Goal: Feedback & Contribution: Contribute content

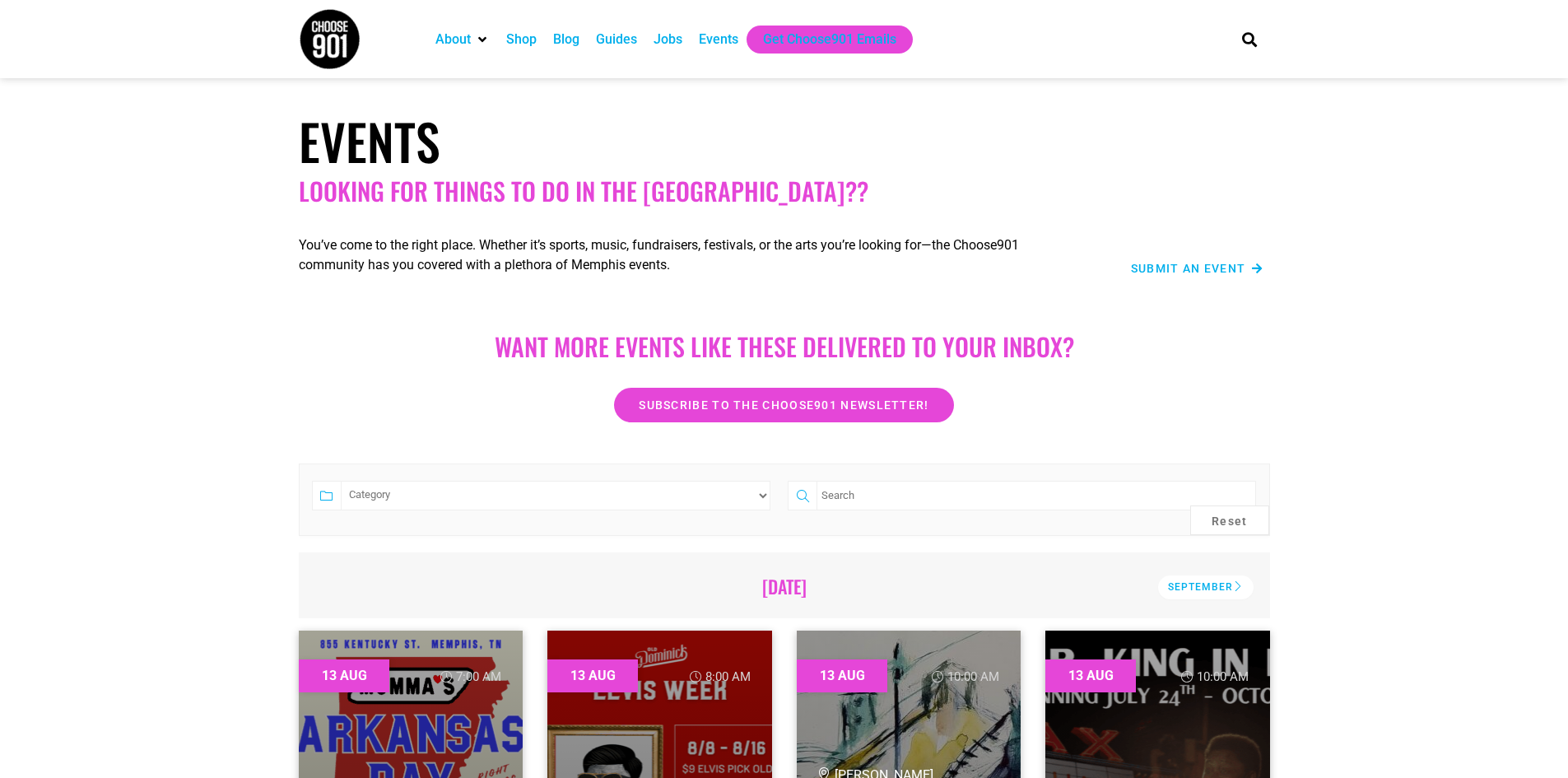
click at [1184, 275] on span "Submit an Event" at bounding box center [1188, 269] width 115 height 12
click at [1200, 264] on span "Submit an Event" at bounding box center [1188, 269] width 115 height 12
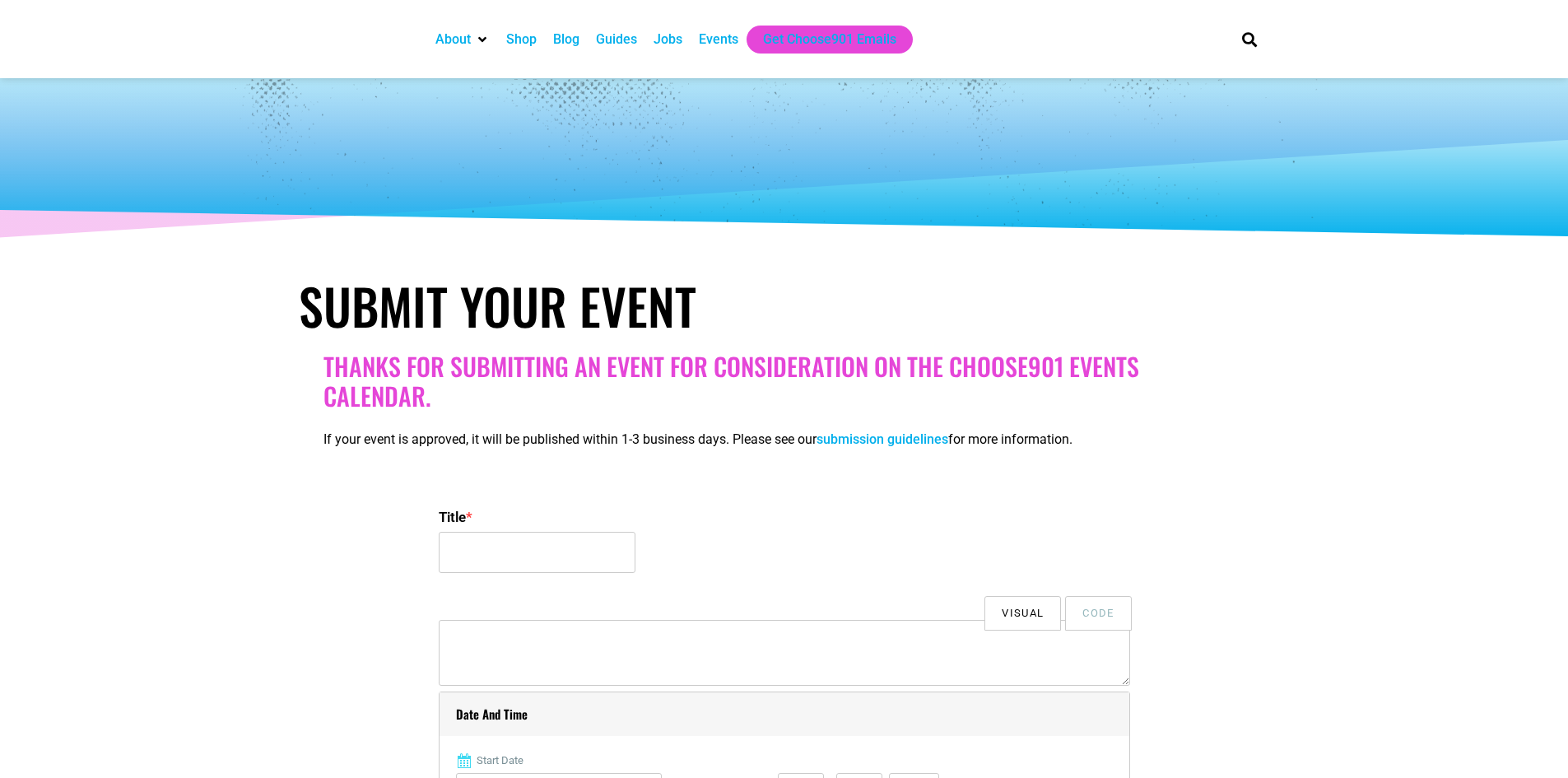
select select
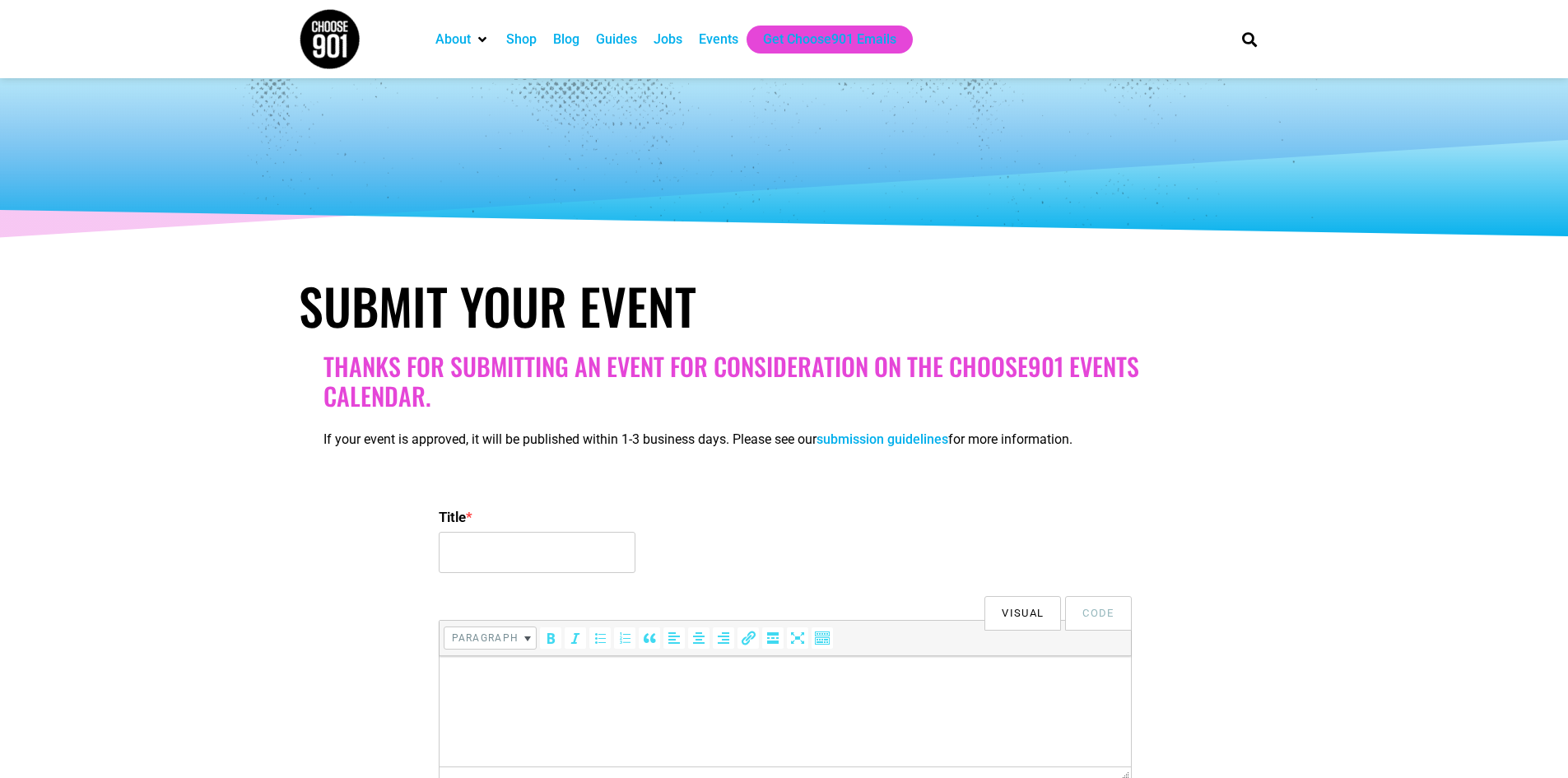
select select
click at [572, 561] on input "School Of Rock Germantown "Open House Block Party"" at bounding box center [536, 552] width 197 height 41
click at [583, 549] on input "School Of Rock Germantown "Open House Block Party"" at bounding box center [536, 552] width 197 height 41
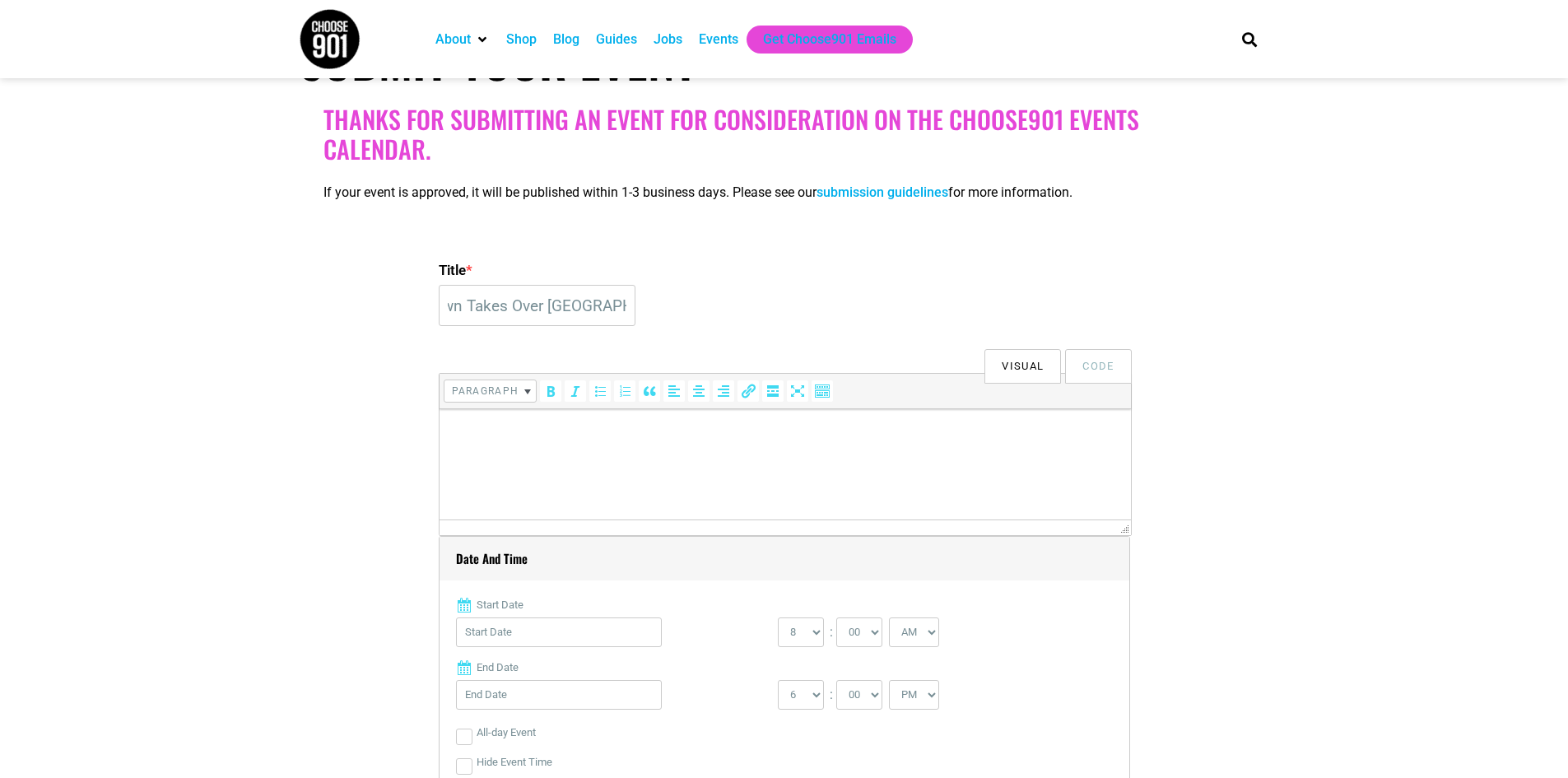
scroll to position [0, 191]
type input "School Of Rock Germantown Takes Over Minglewood!"
click at [764, 428] on p at bounding box center [784, 432] width 675 height 19
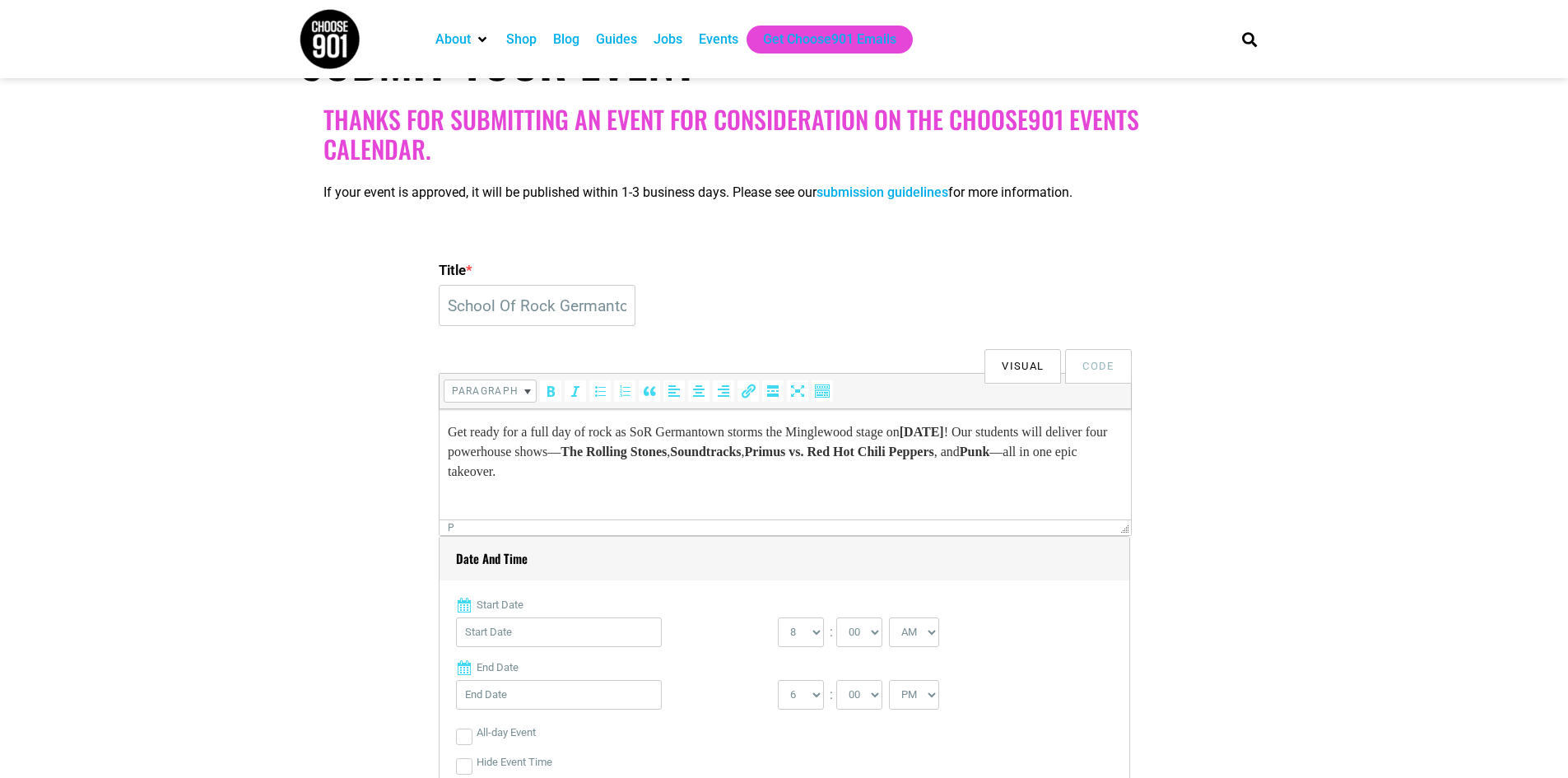
click at [844, 452] on p "Get ready for a full day of rock as SoR Germantown storms the Minglewood stage …" at bounding box center [784, 451] width 675 height 59
click at [618, 473] on p "Get ready for a full day of rock as SoR Germantown storms the Minglewood stage …" at bounding box center [784, 451] width 675 height 59
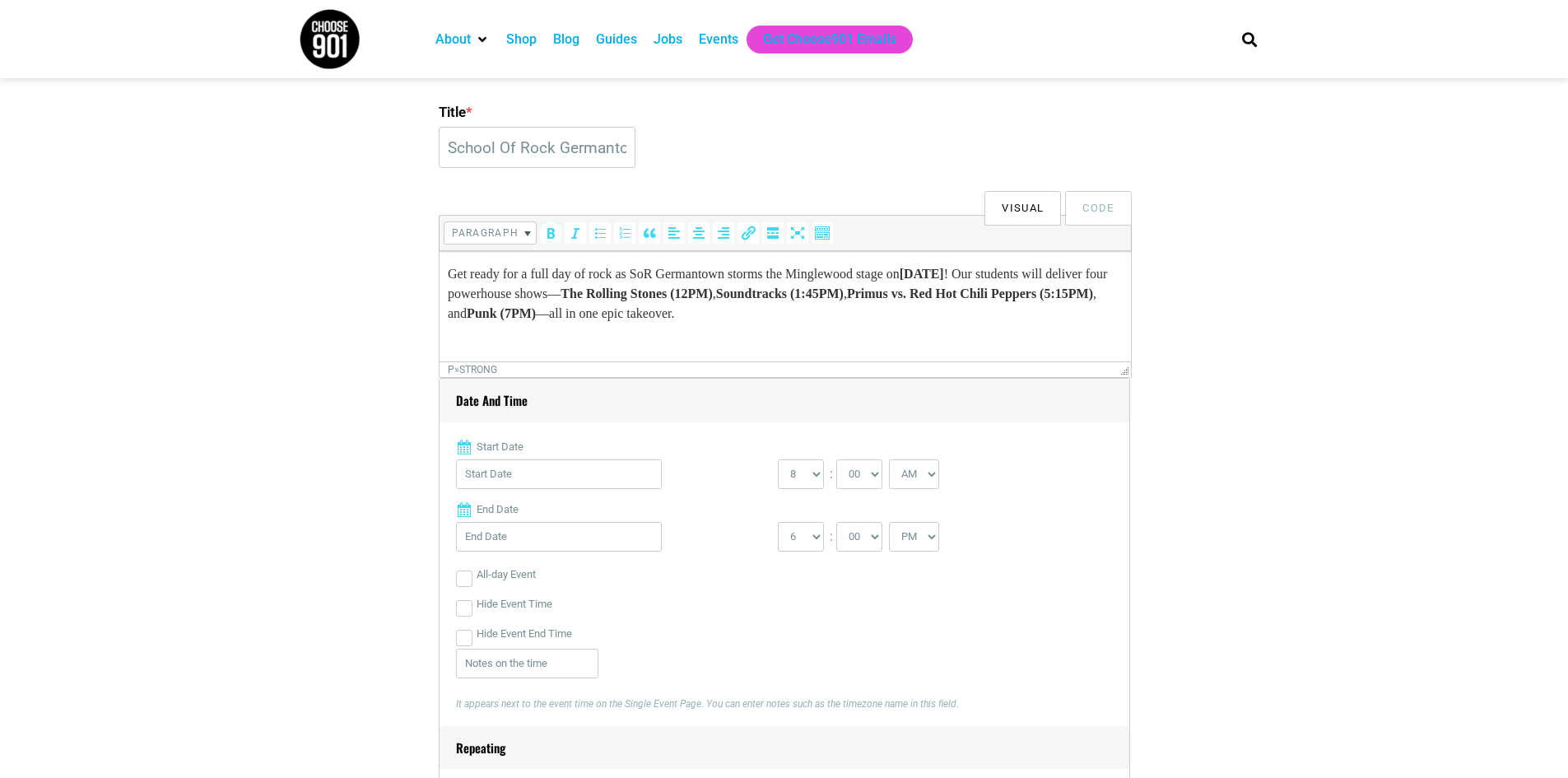
scroll to position [411, 0]
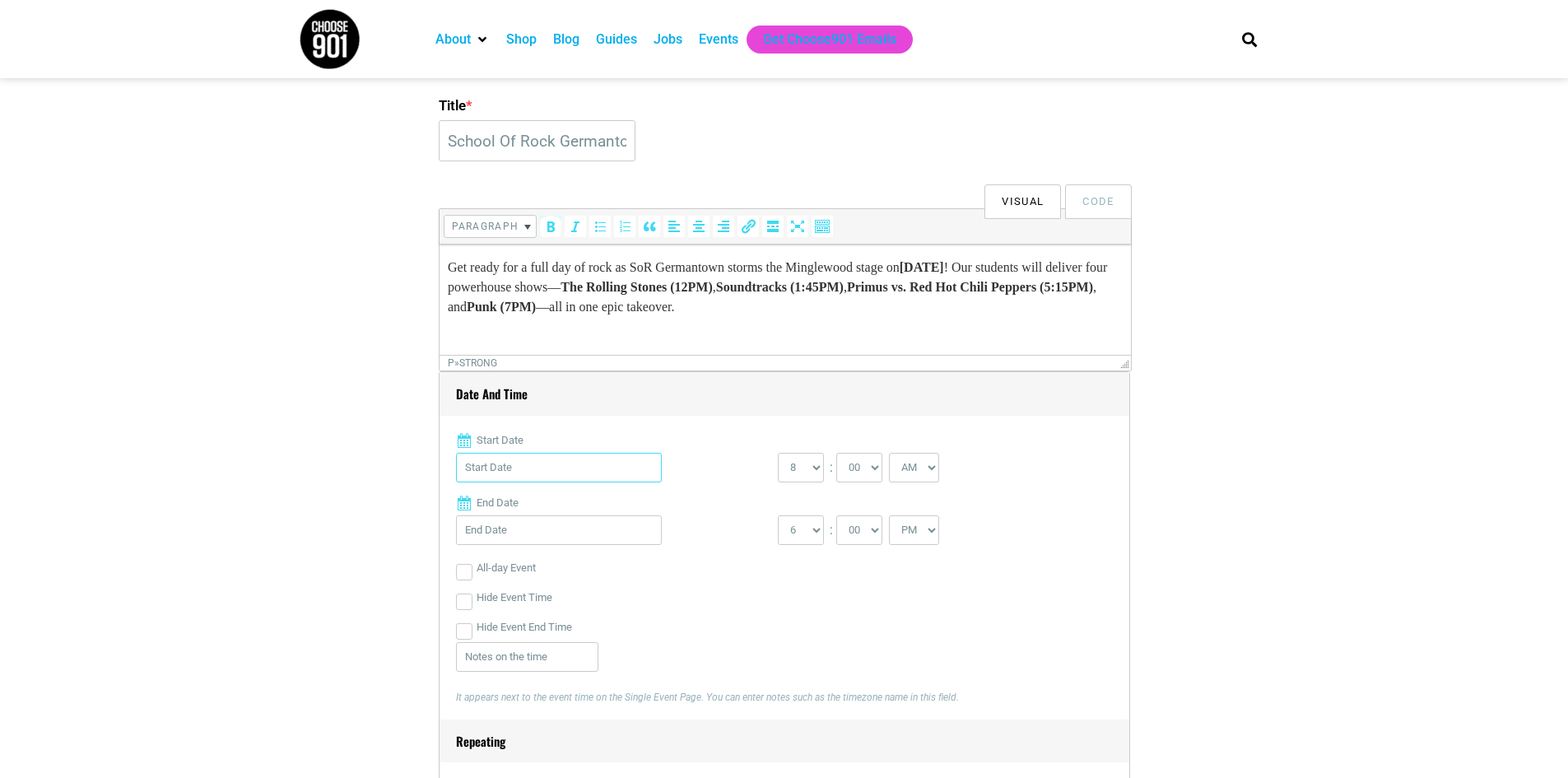
click at [576, 461] on input "Start Date" at bounding box center [559, 468] width 206 height 30
click at [637, 672] on link "24" at bounding box center [630, 684] width 24 height 24
type input "08/24/2025"
click at [806, 478] on select "0 1 2 3 4 5 6 7 8 9 10 11 12" at bounding box center [801, 468] width 47 height 30
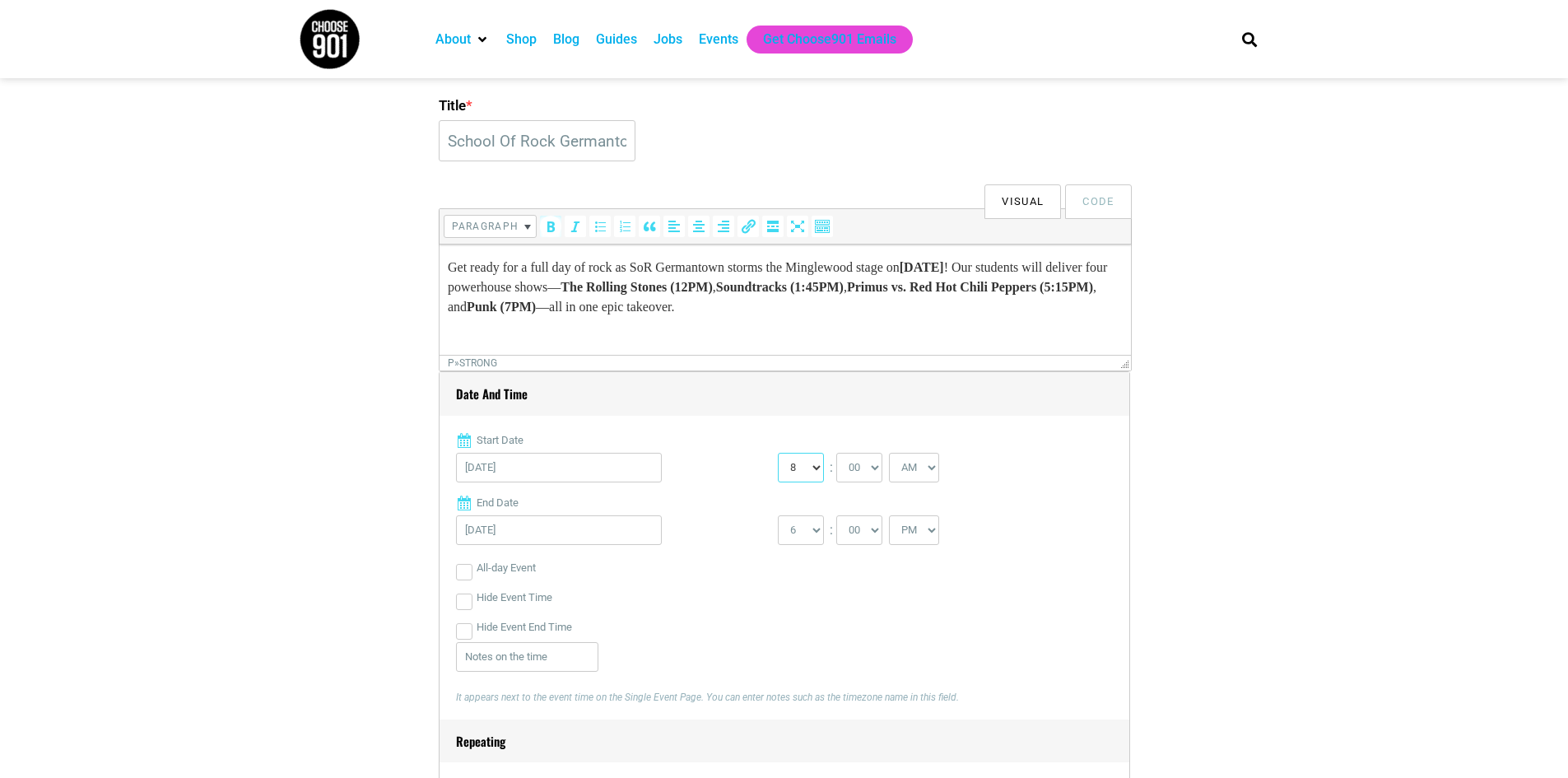
select select "12"
click at [778, 454] on select "0 1 2 3 4 5 6 7 8 9 10 11 12" at bounding box center [801, 468] width 47 height 30
click at [915, 484] on div "0 1 2 3 4 5 6 7 8 9 10 11 12 : 00 05 10 15 20 25 30 35 40 45 50 55 AM" at bounding box center [939, 471] width 322 height 38
click at [915, 472] on select "AM PM" at bounding box center [913, 468] width 50 height 30
select select "PM"
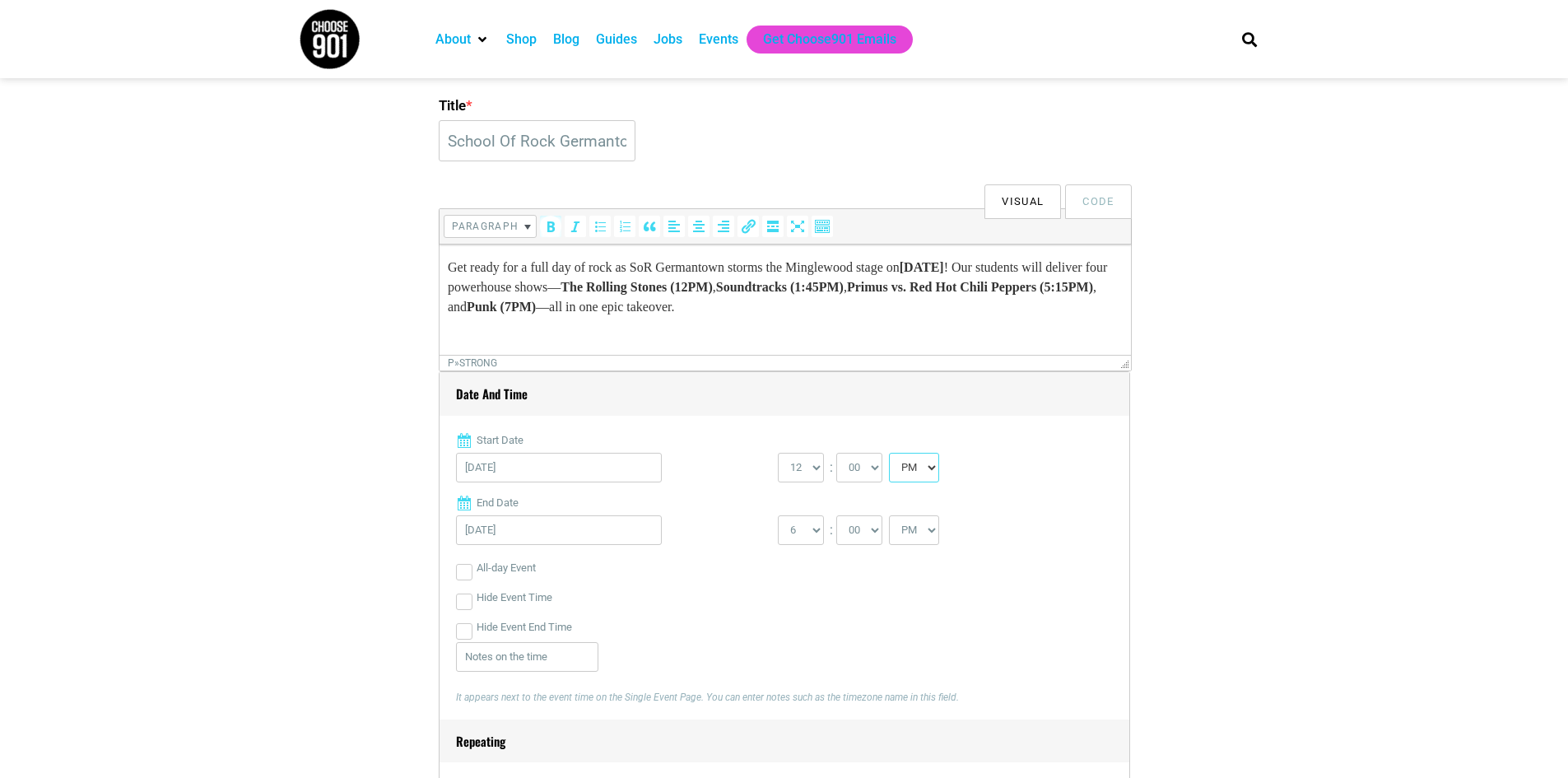
click at [890, 454] on select "AM PM" at bounding box center [913, 468] width 50 height 30
click at [803, 535] on select "1 2 3 4 5 6 7 8 9 10 11 12" at bounding box center [801, 530] width 47 height 30
select select "8"
click at [778, 516] on select "1 2 3 4 5 6 7 8 9 10 11 12" at bounding box center [801, 530] width 47 height 30
click at [1032, 522] on div "1 2 3 4 5 6 7 8 9 10 11 12 : 00 05 10 15 20 25 30 35 40 45 50 55 AM PM" at bounding box center [939, 534] width 322 height 38
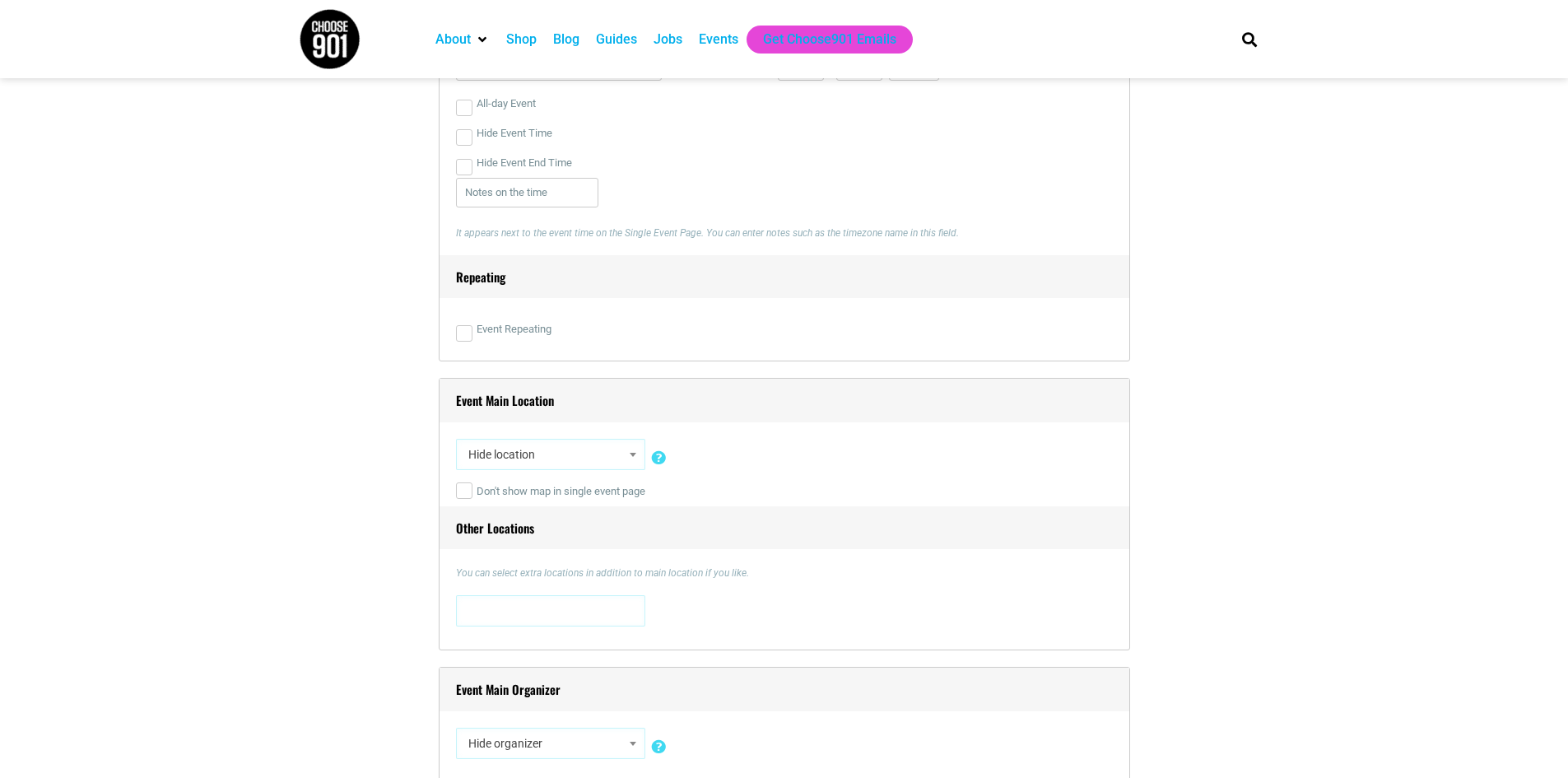
scroll to position [905, 0]
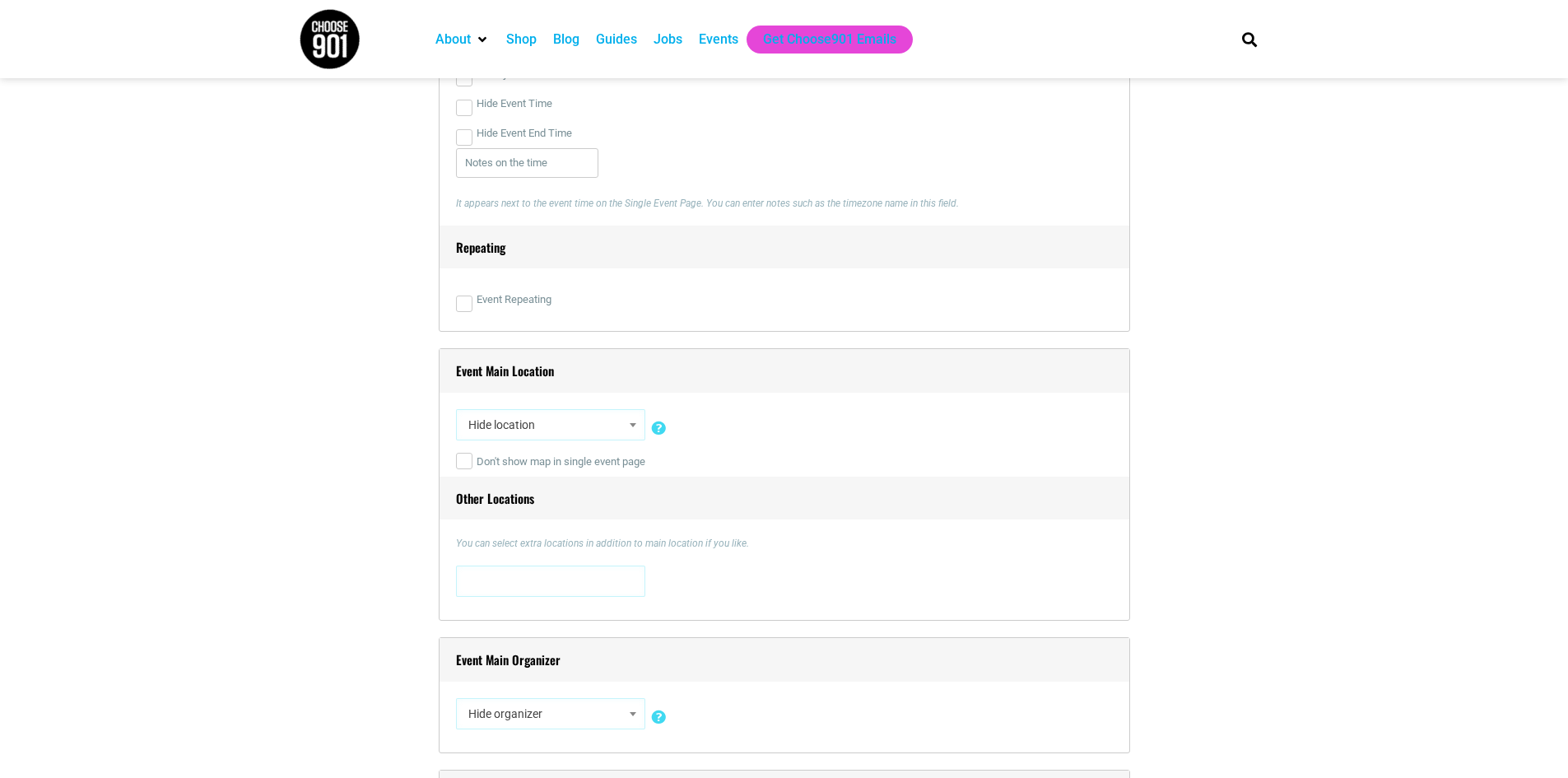
click at [577, 434] on span "Hide location" at bounding box center [550, 425] width 177 height 30
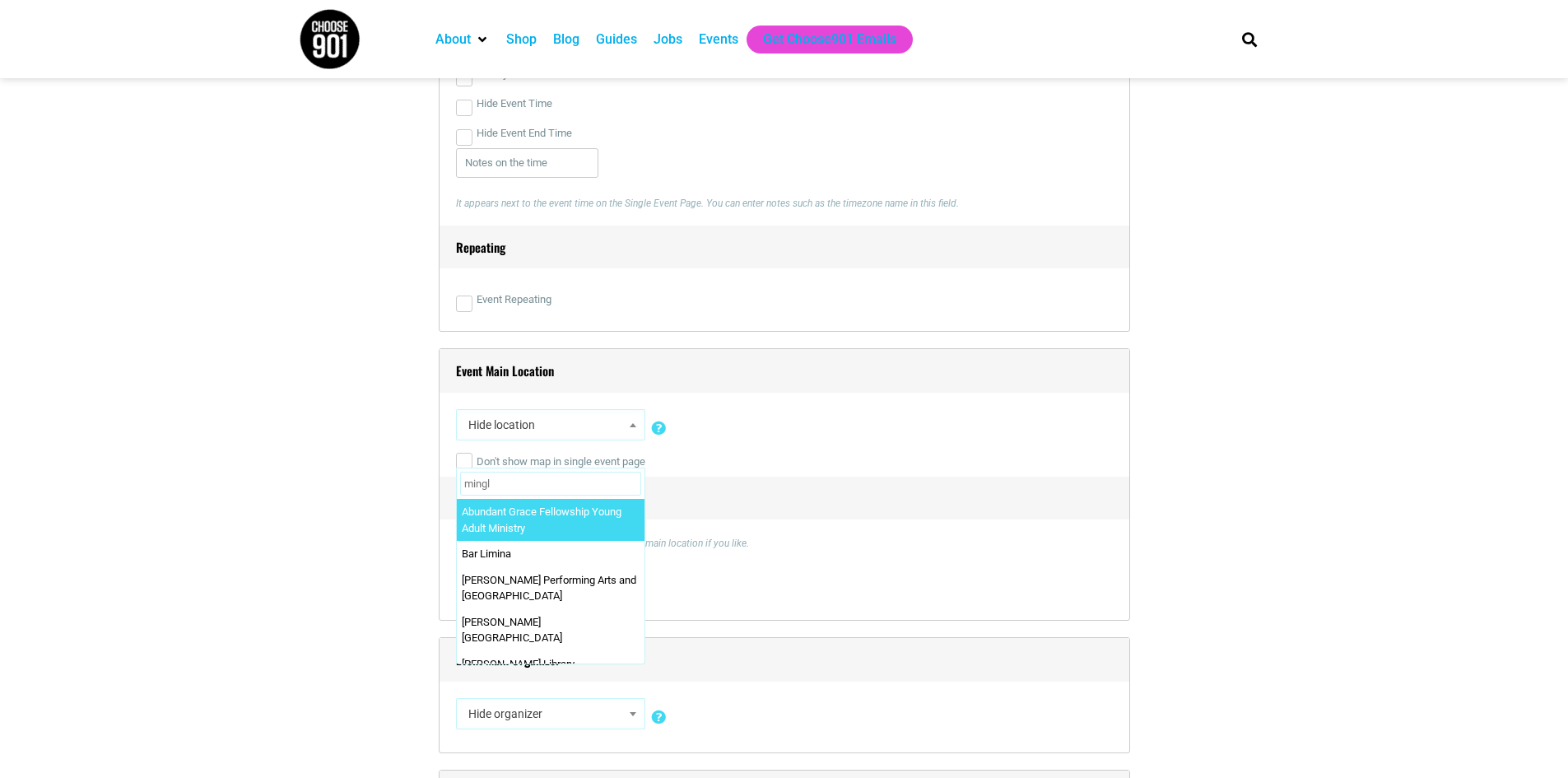
type input "mingle"
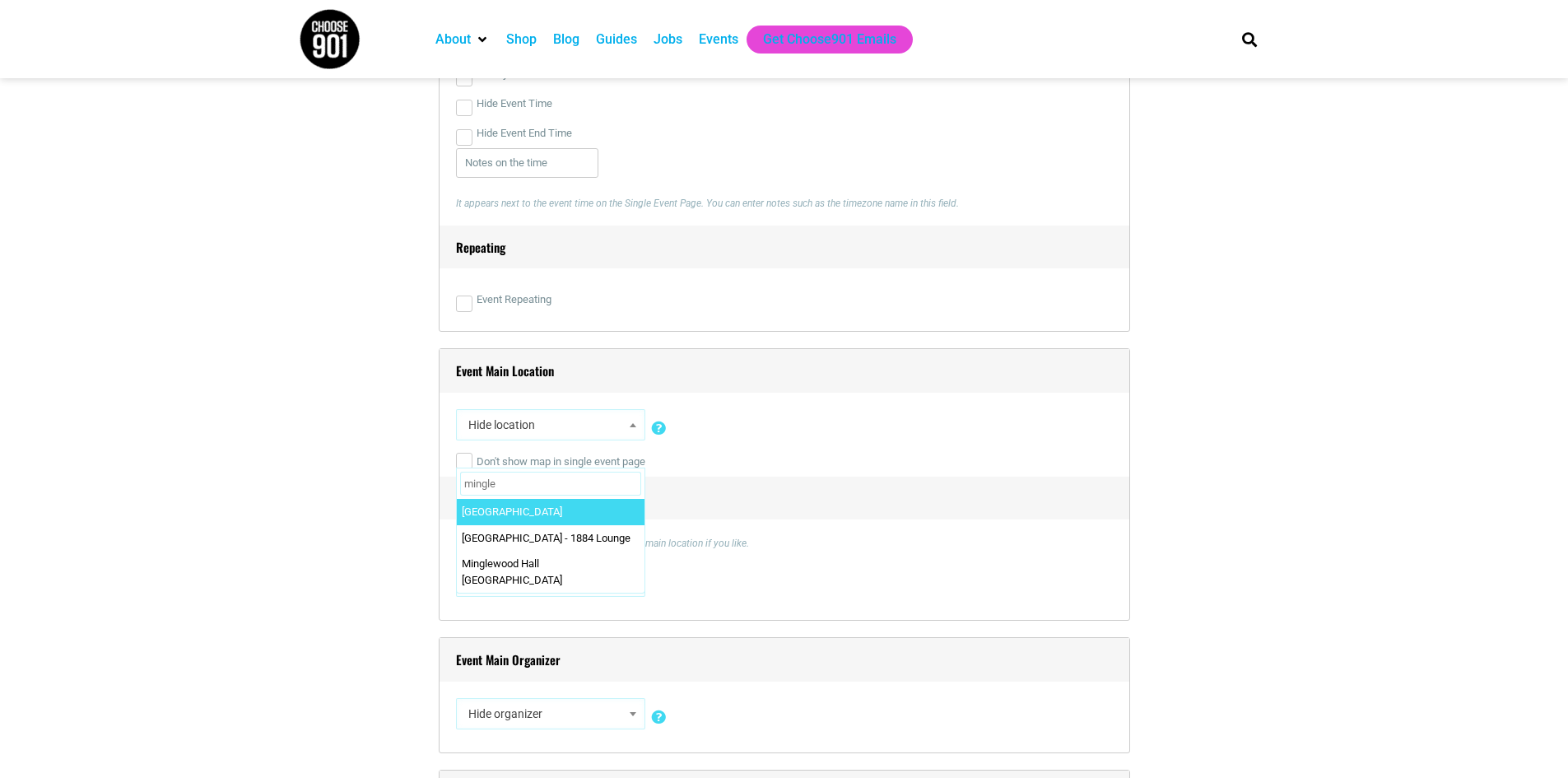
select select "2486"
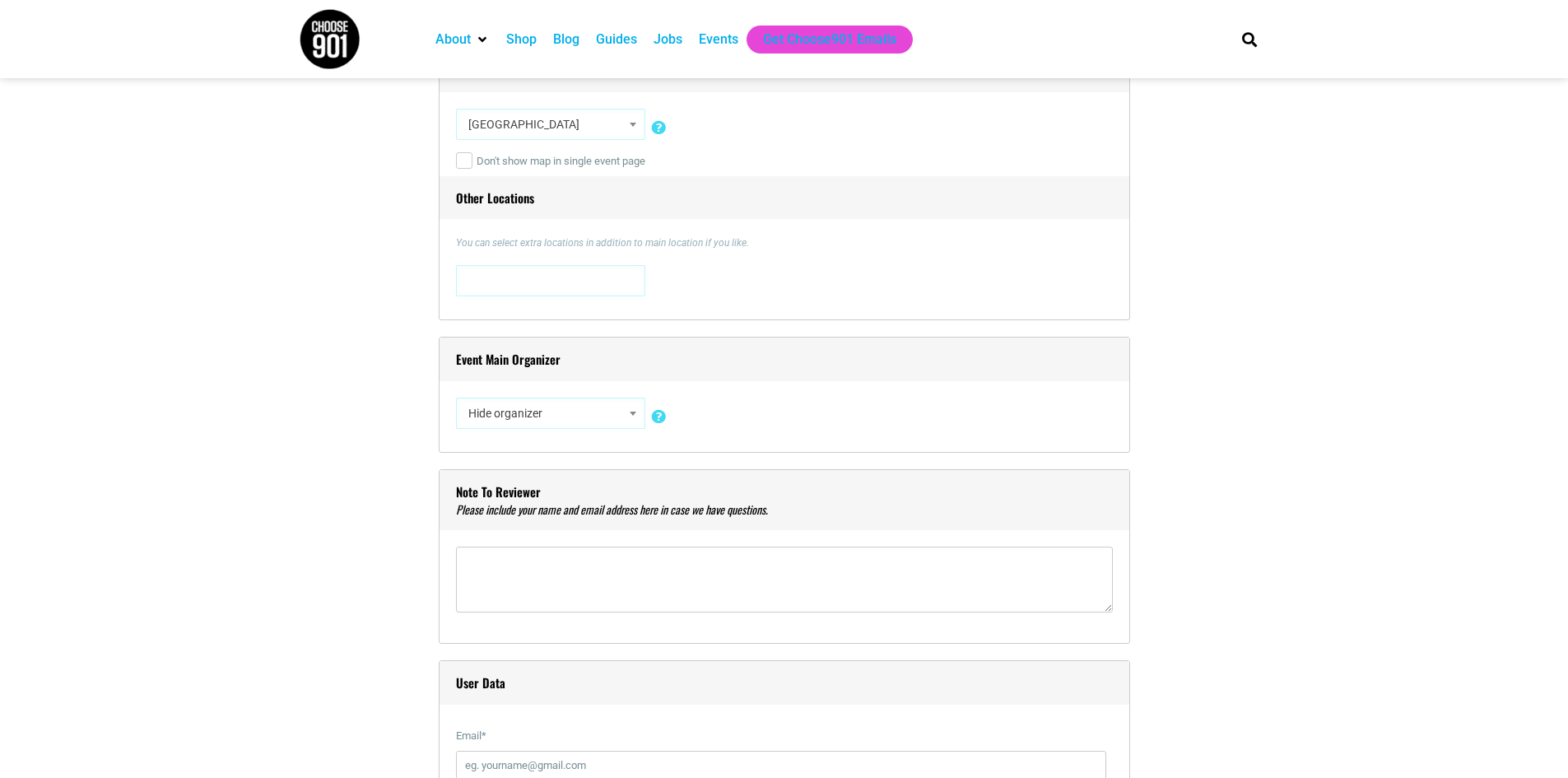
scroll to position [1235, 0]
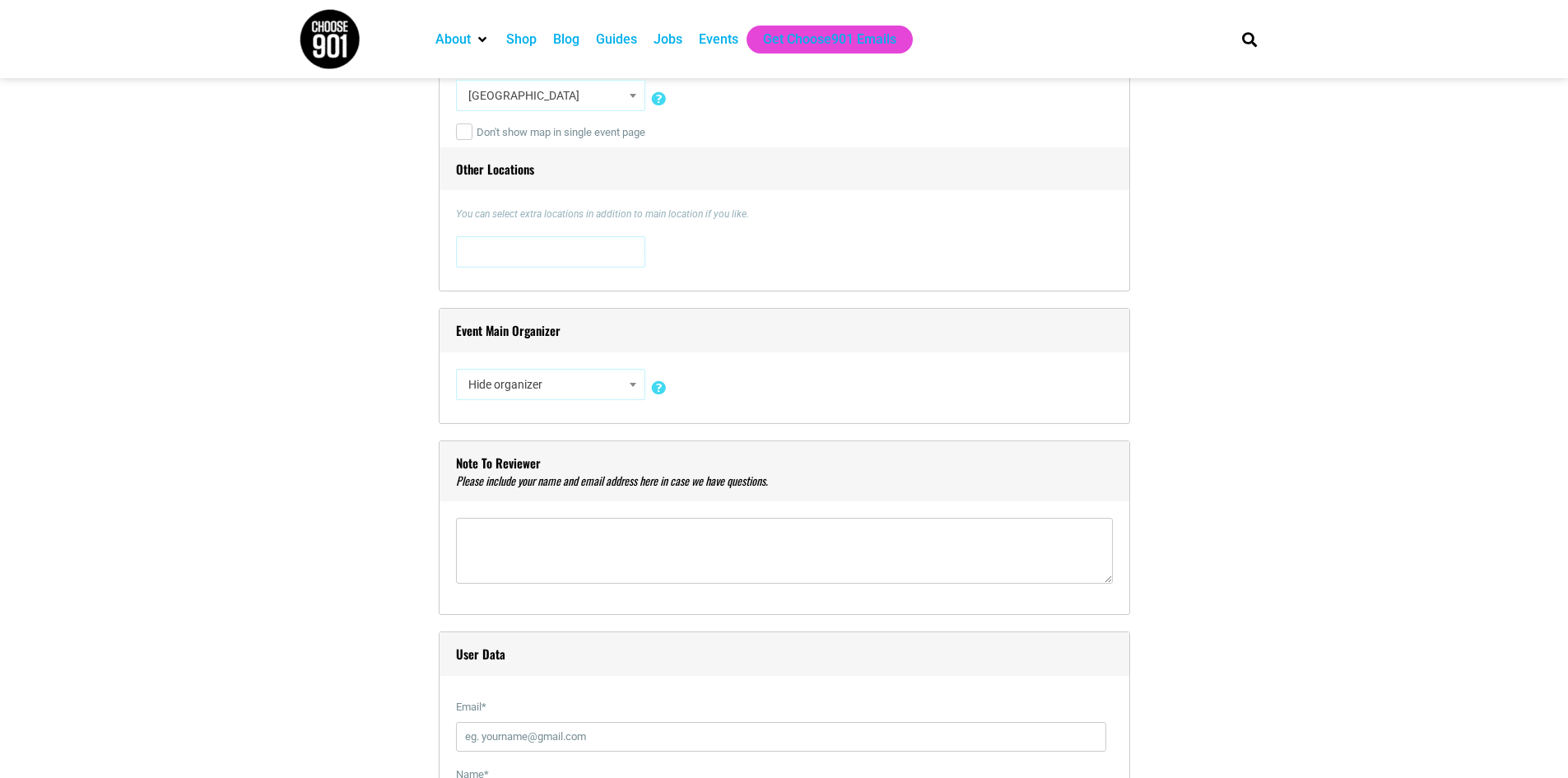
click at [573, 387] on span "Hide organizer" at bounding box center [550, 384] width 177 height 30
type input "school of rock"
select select "2201"
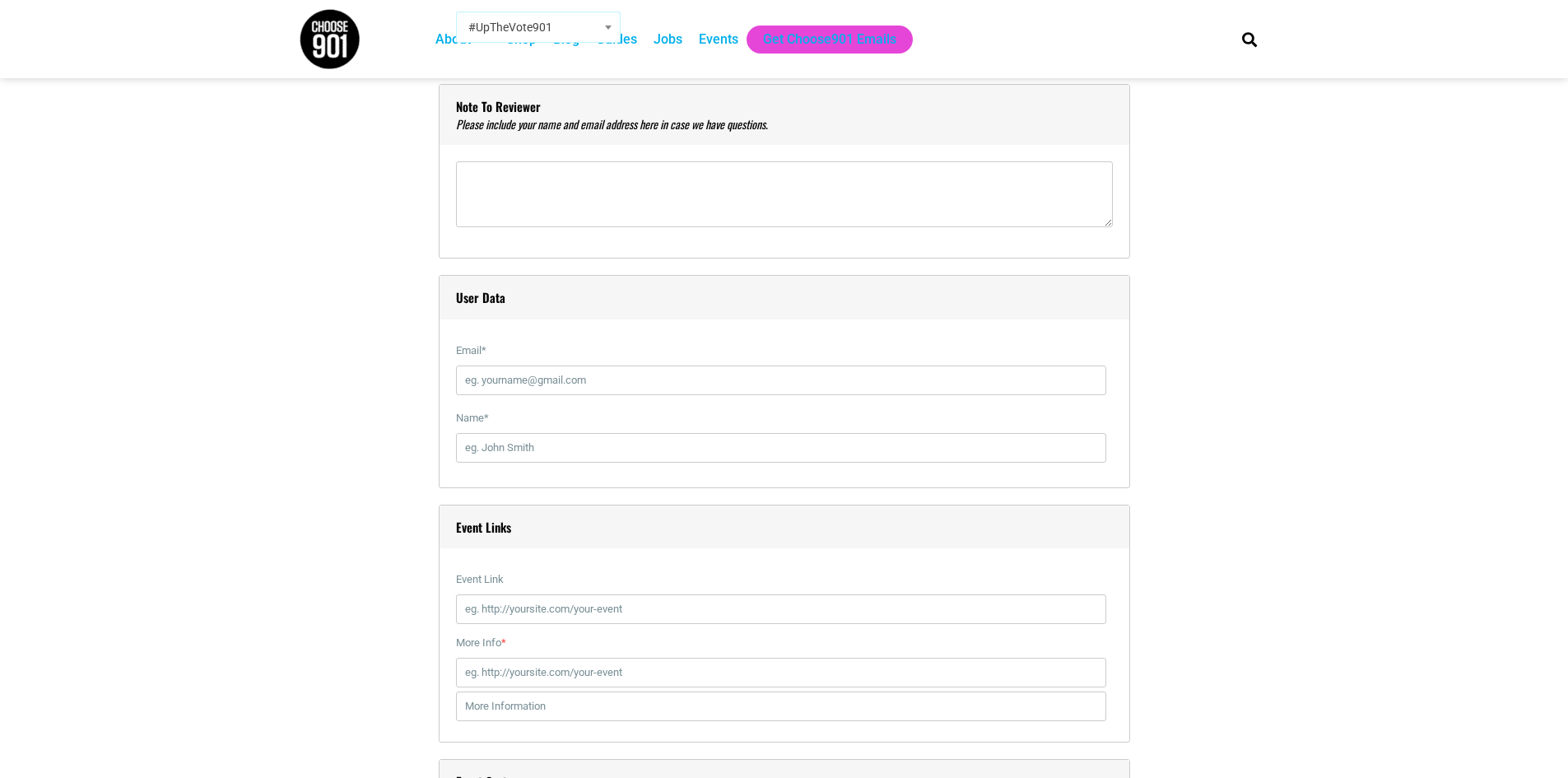
scroll to position [1729, 0]
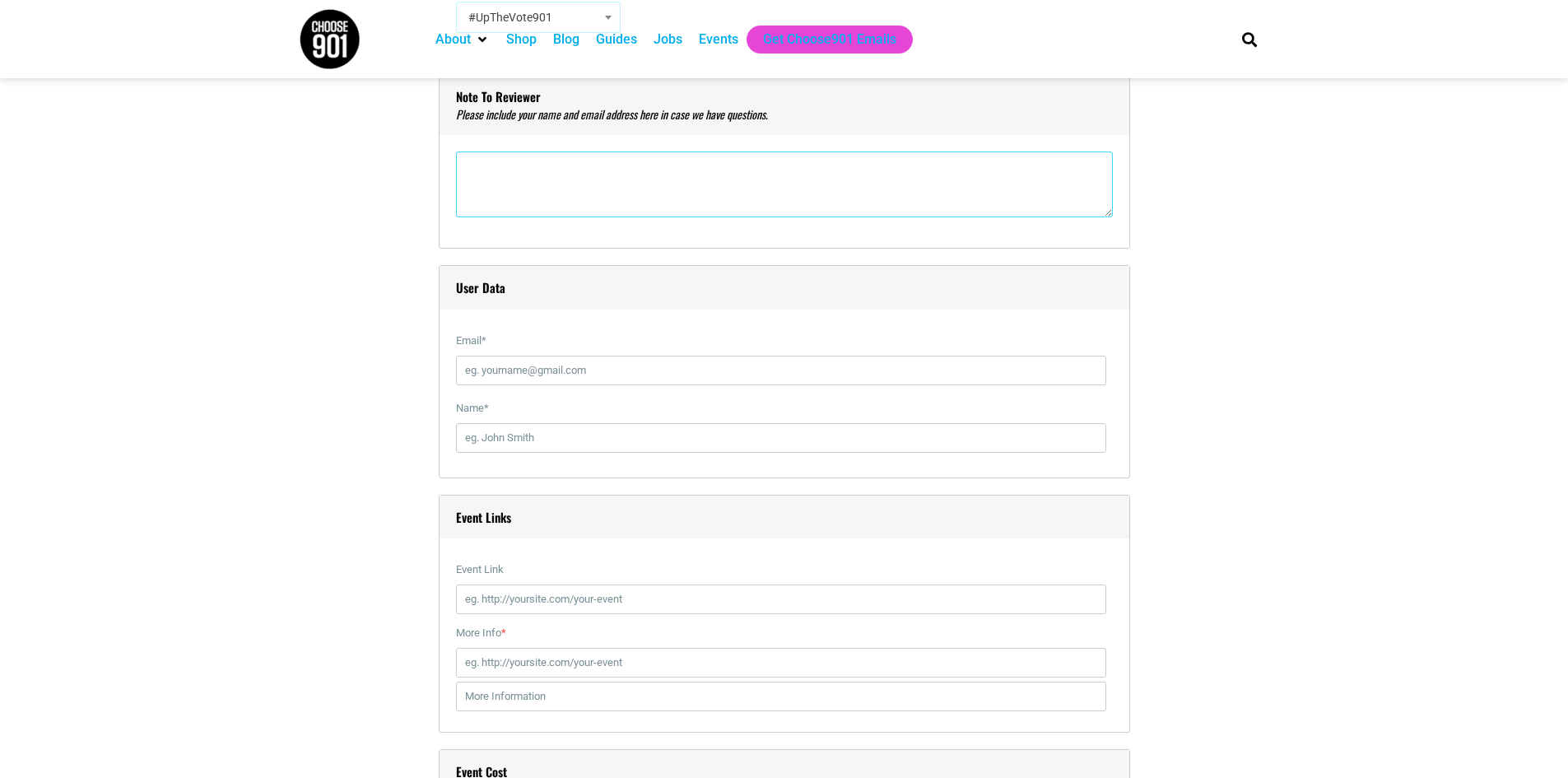
click at [572, 187] on textarea"] at bounding box center [784, 184] width 656 height 66
type textarea"] "Andrew McCreary - SoR Germantown General Manager amccreary@schoolofrock.com"
click at [541, 373] on input "Email *" at bounding box center [781, 371] width 650 height 30
type input "amccreary@schoolofrock.com"
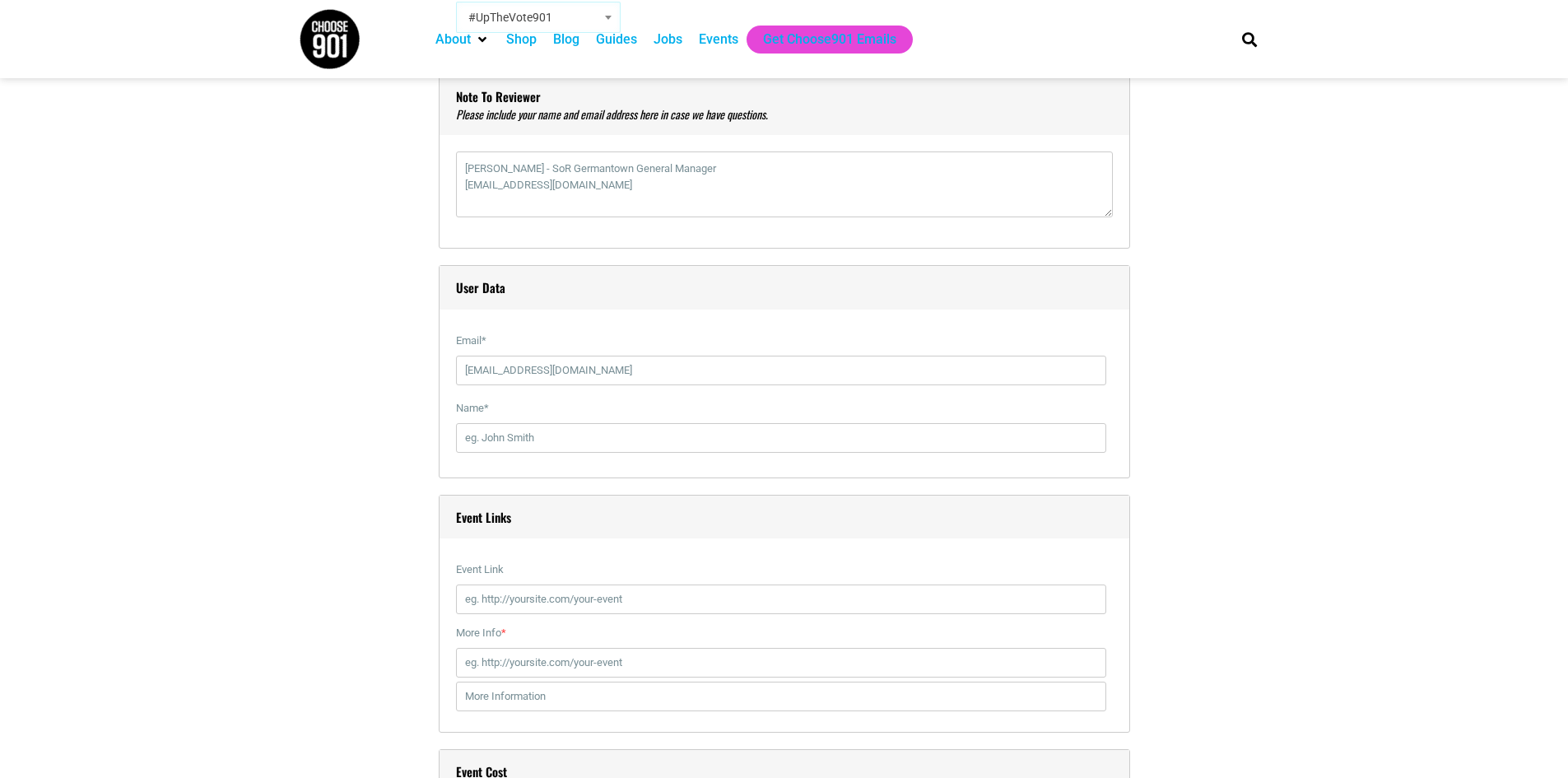
click at [412, 547] on div "Title * School Of Rock Germantown Takes Over Minglewood! Visual Code b i link b…" at bounding box center [784, 329] width 971 height 3177
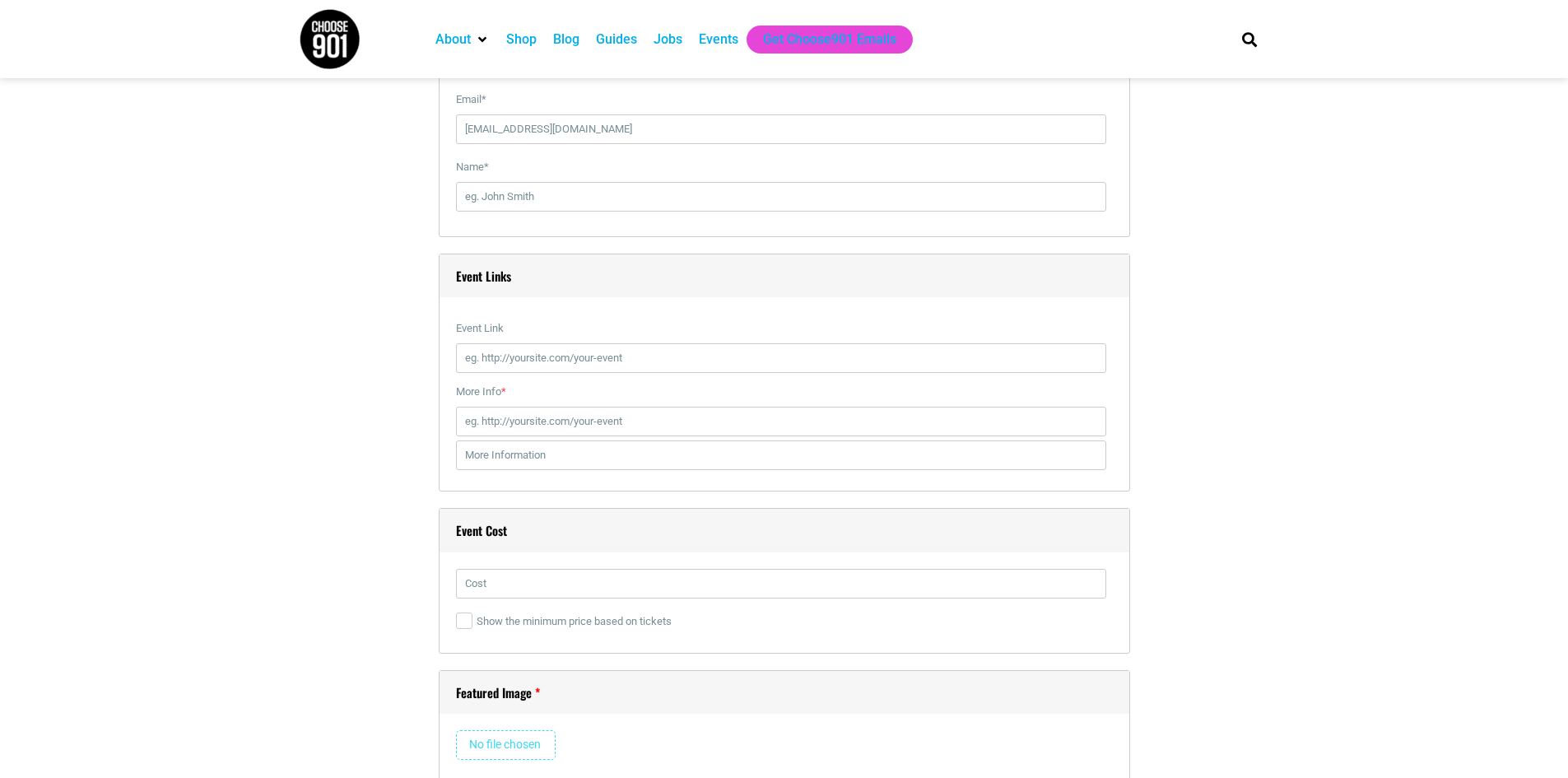
scroll to position [1976, 0]
click at [600, 357] on input "Event Link" at bounding box center [781, 352] width 650 height 30
drag, startPoint x: 1089, startPoint y: 356, endPoint x: 718, endPoint y: 369, distance: 371.2
click at [718, 369] on div "Event Link https://www.schoolofrock.com/locations/germantown/events/school-of-r…" at bounding box center [784, 339] width 656 height 63
type input "https://www.schoolofrock.com/locations/germantown"
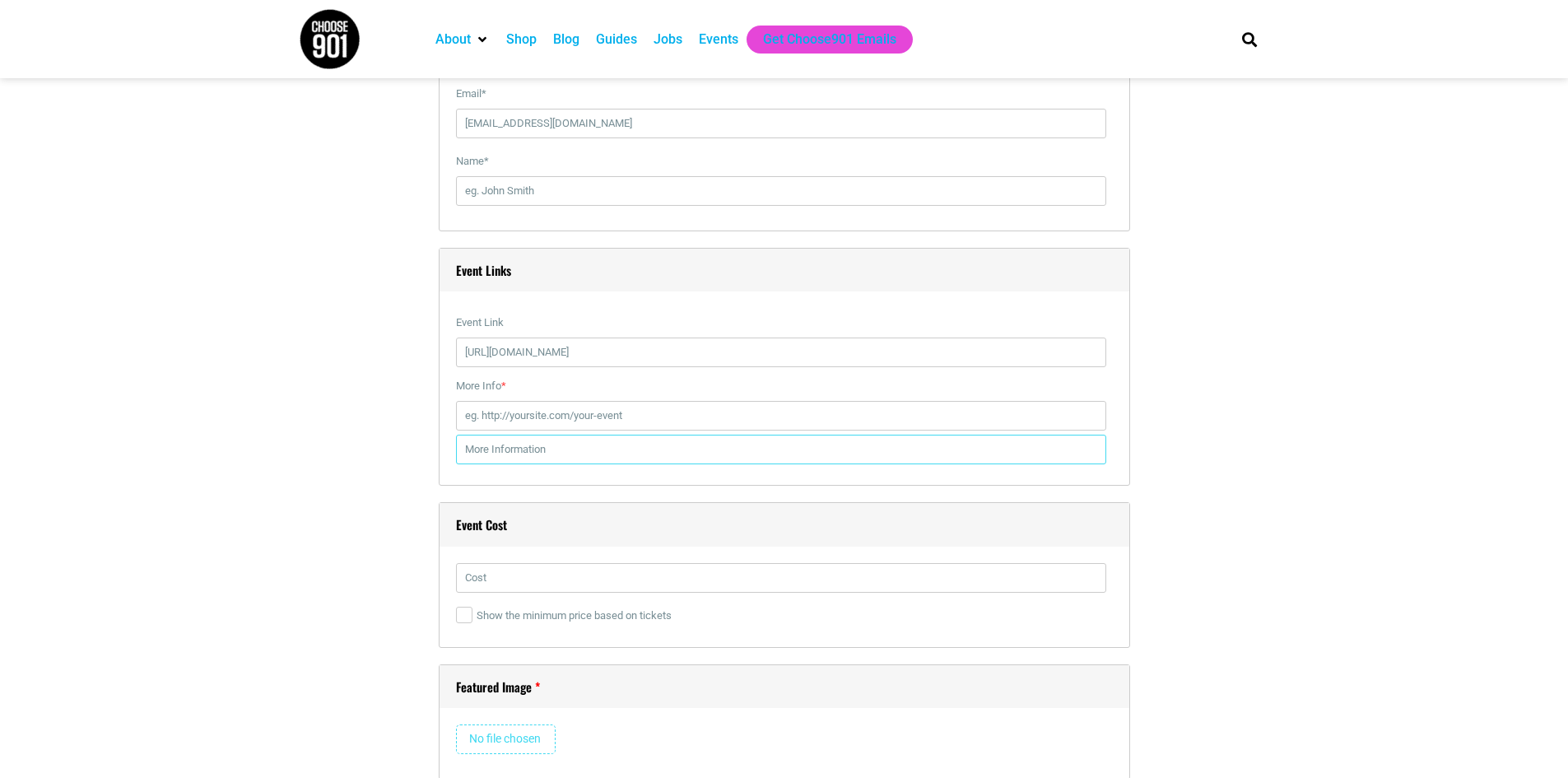
click at [1385, 422] on section "Title * School Of Rock Germantown Takes Over Minglewood! Visual Code b i link b…" at bounding box center [784, 82] width 1568 height 3193
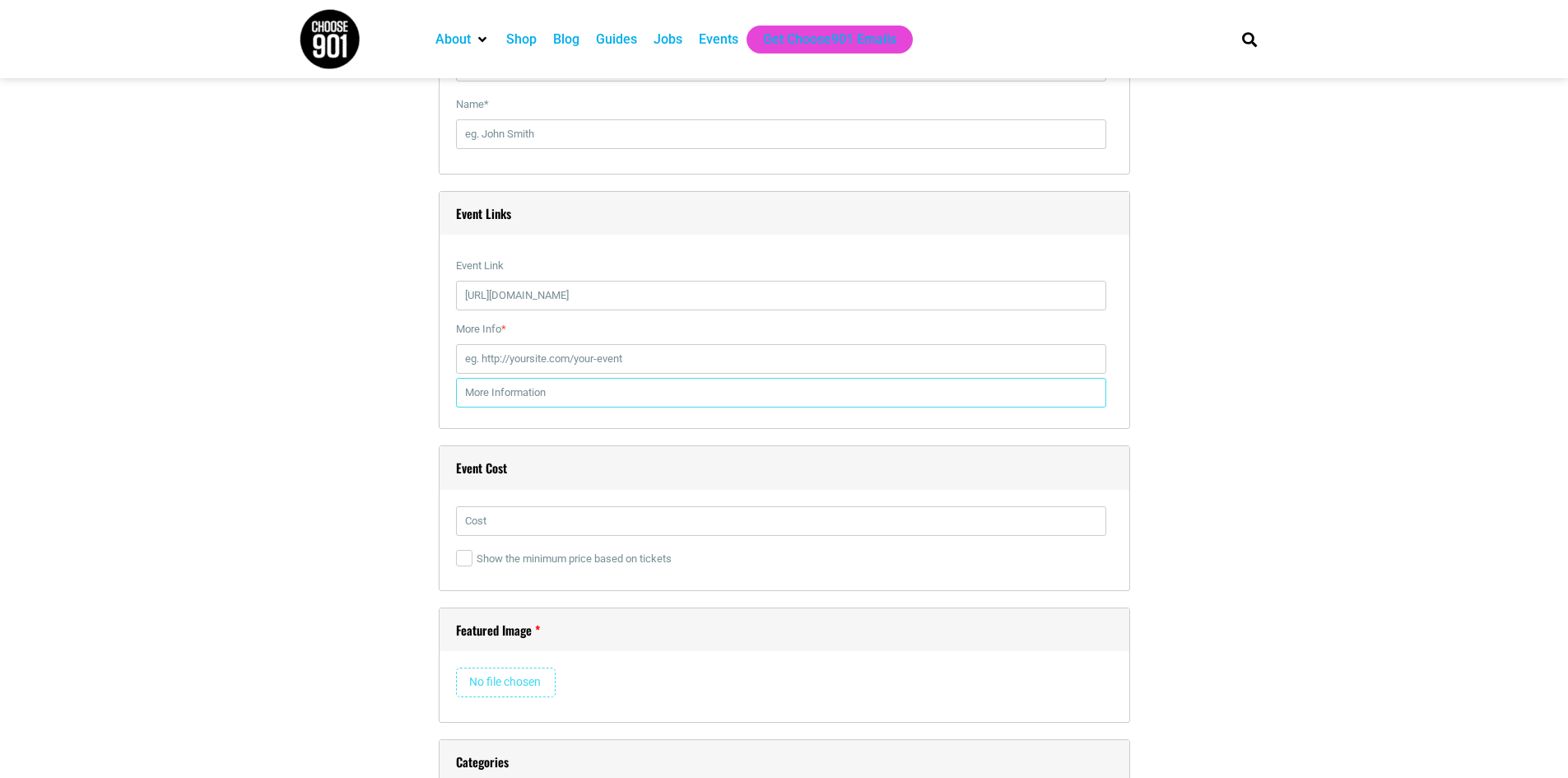
scroll to position [2058, 0]
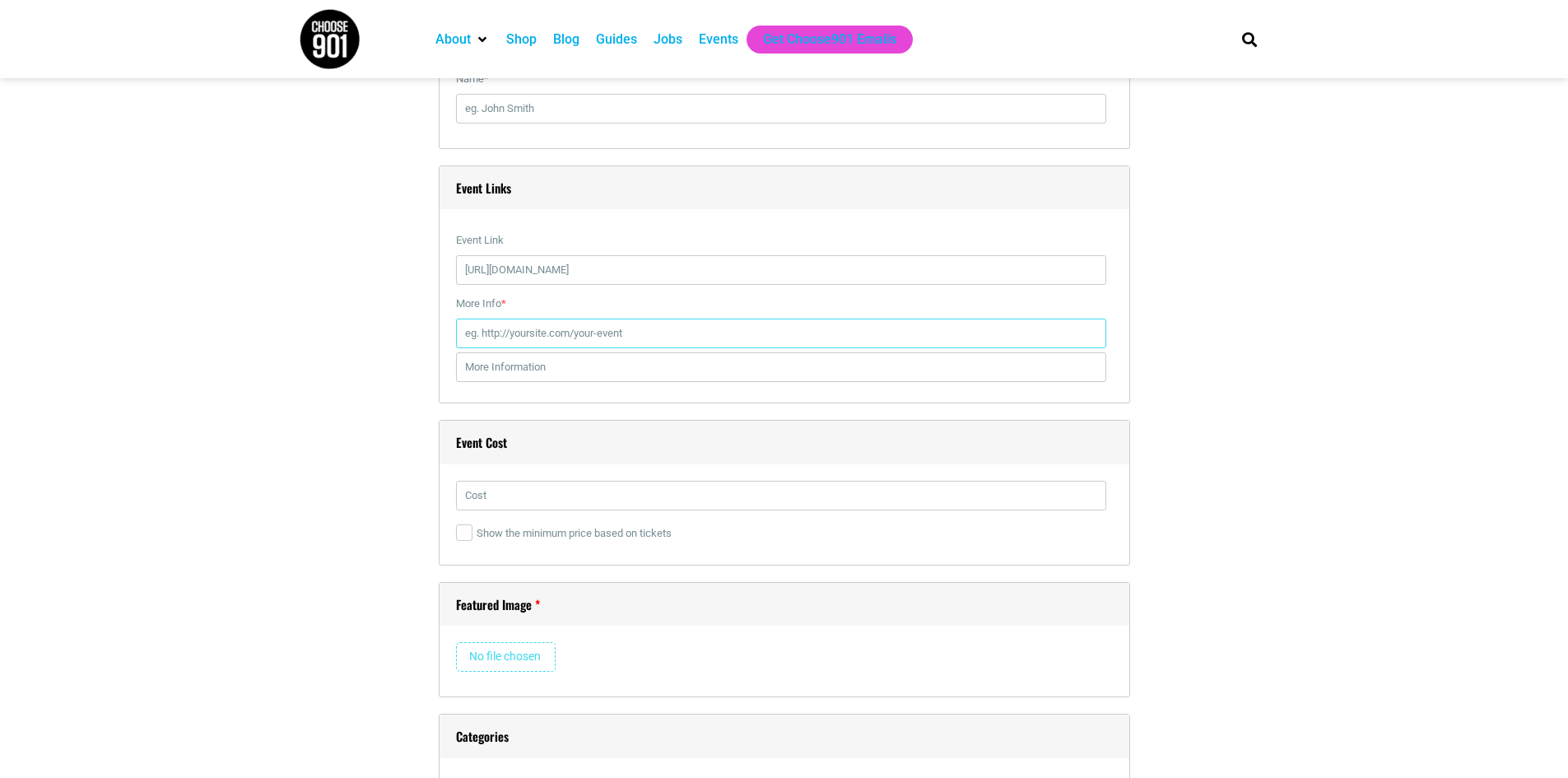
click at [496, 335] on input "More Info *" at bounding box center [781, 333] width 650 height 30
click at [368, 365] on div "Title * School Of Rock Germantown Takes Over Minglewood! Visual Code b i link b…" at bounding box center [784, -1] width 971 height 3177
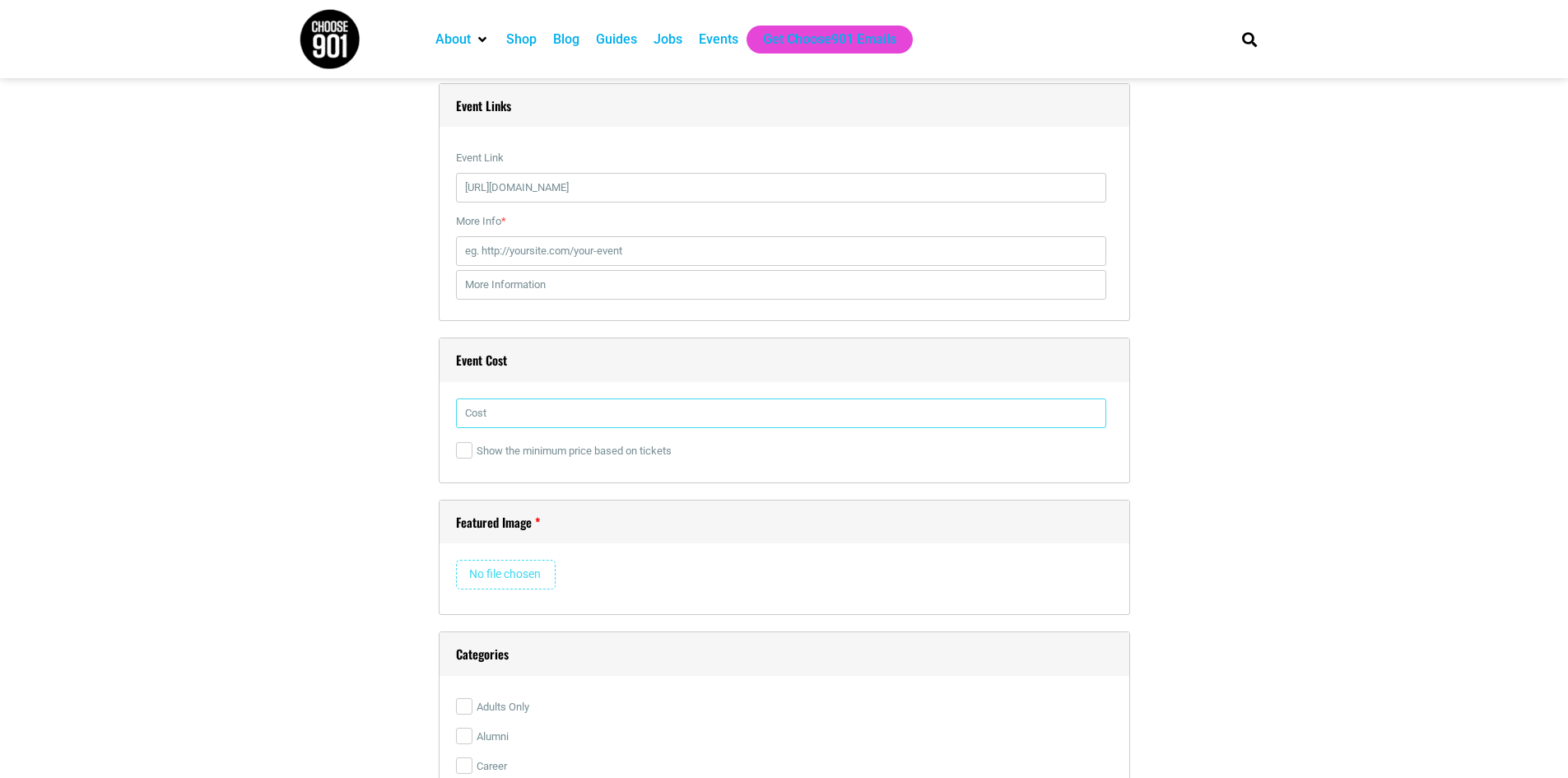
click at [491, 413] on input "text" at bounding box center [781, 413] width 650 height 30
type input "$10"
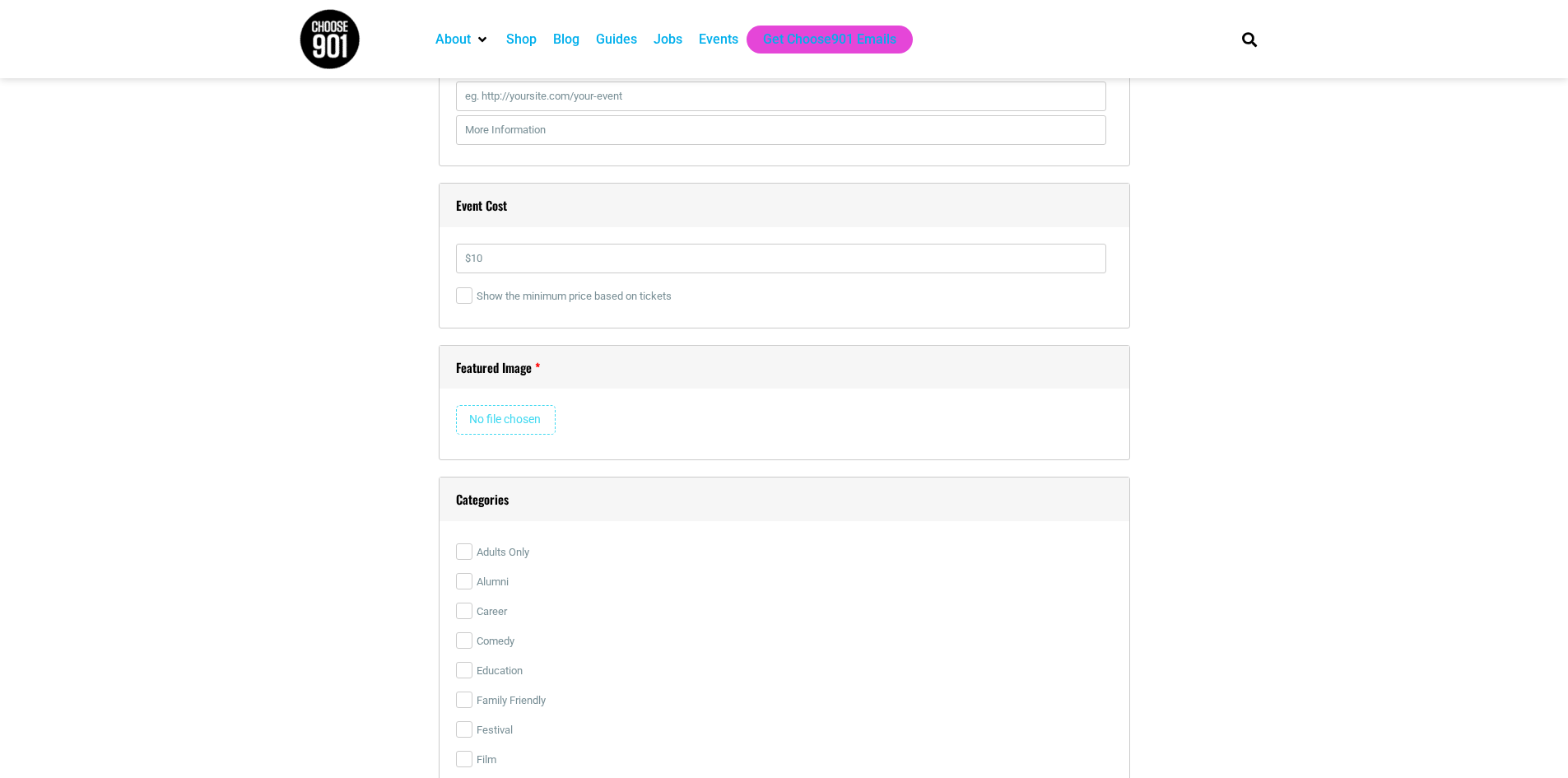
scroll to position [2305, 0]
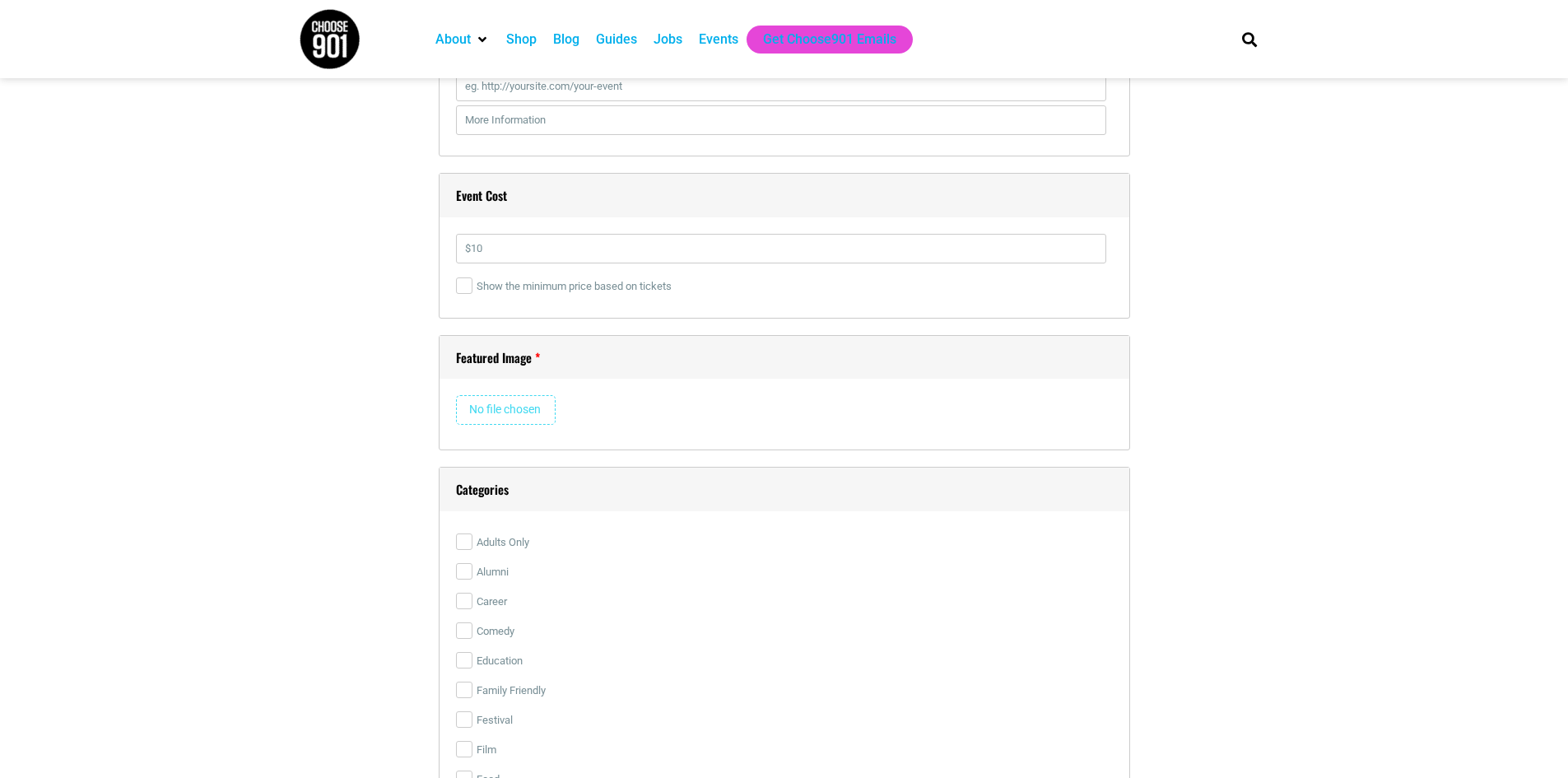
click at [508, 411] on input "file" at bounding box center [505, 409] width 100 height 30
type input "C:\fakepath\ChatGPT Image Aug 13, 2025, 02_01_58 PM.png"
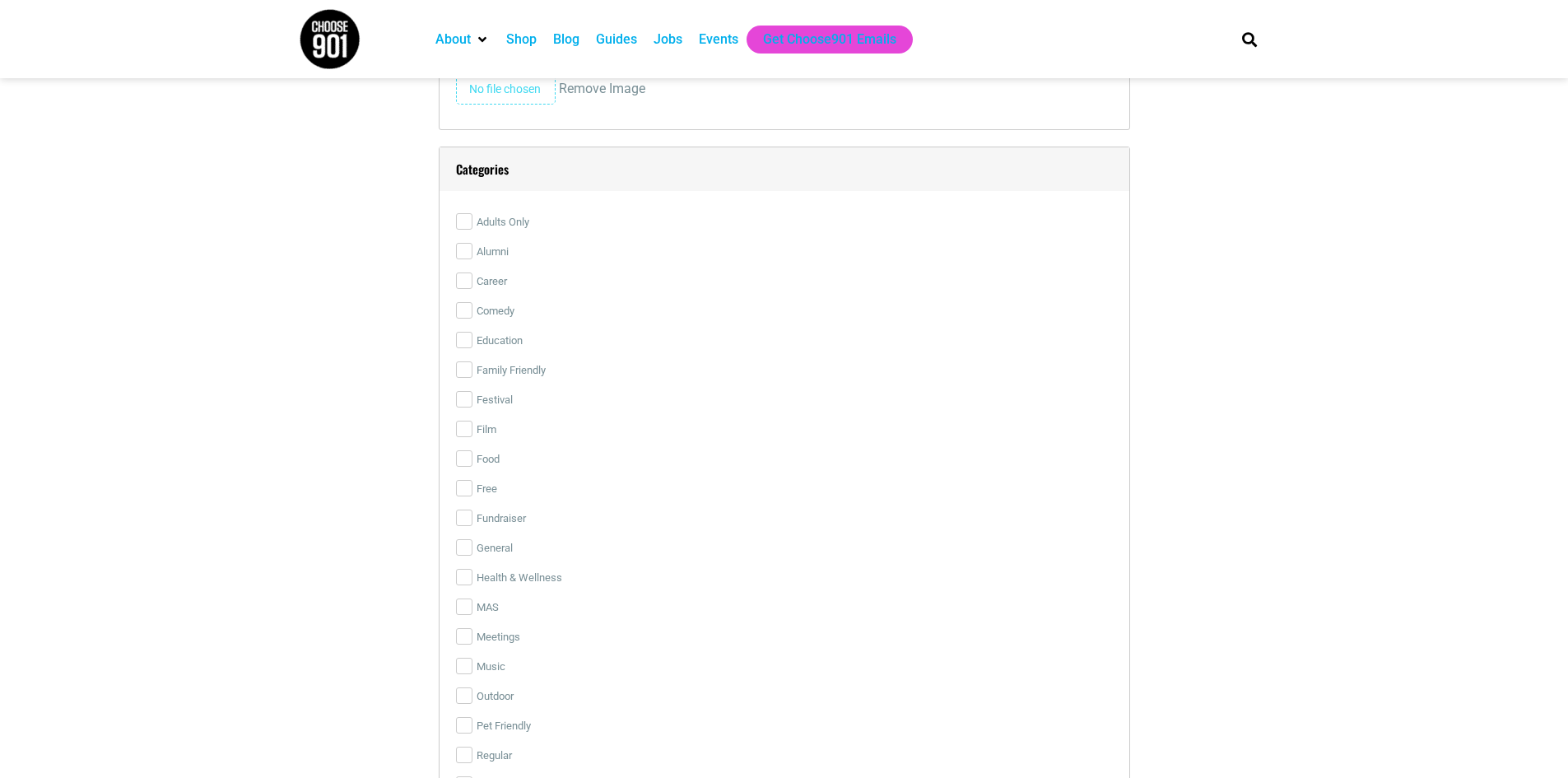
scroll to position [3617, 0]
click at [470, 340] on input "Education" at bounding box center [464, 338] width 16 height 16
checkbox input "true"
click at [463, 371] on input "Family Friendly" at bounding box center [464, 368] width 16 height 16
checkbox input "true"
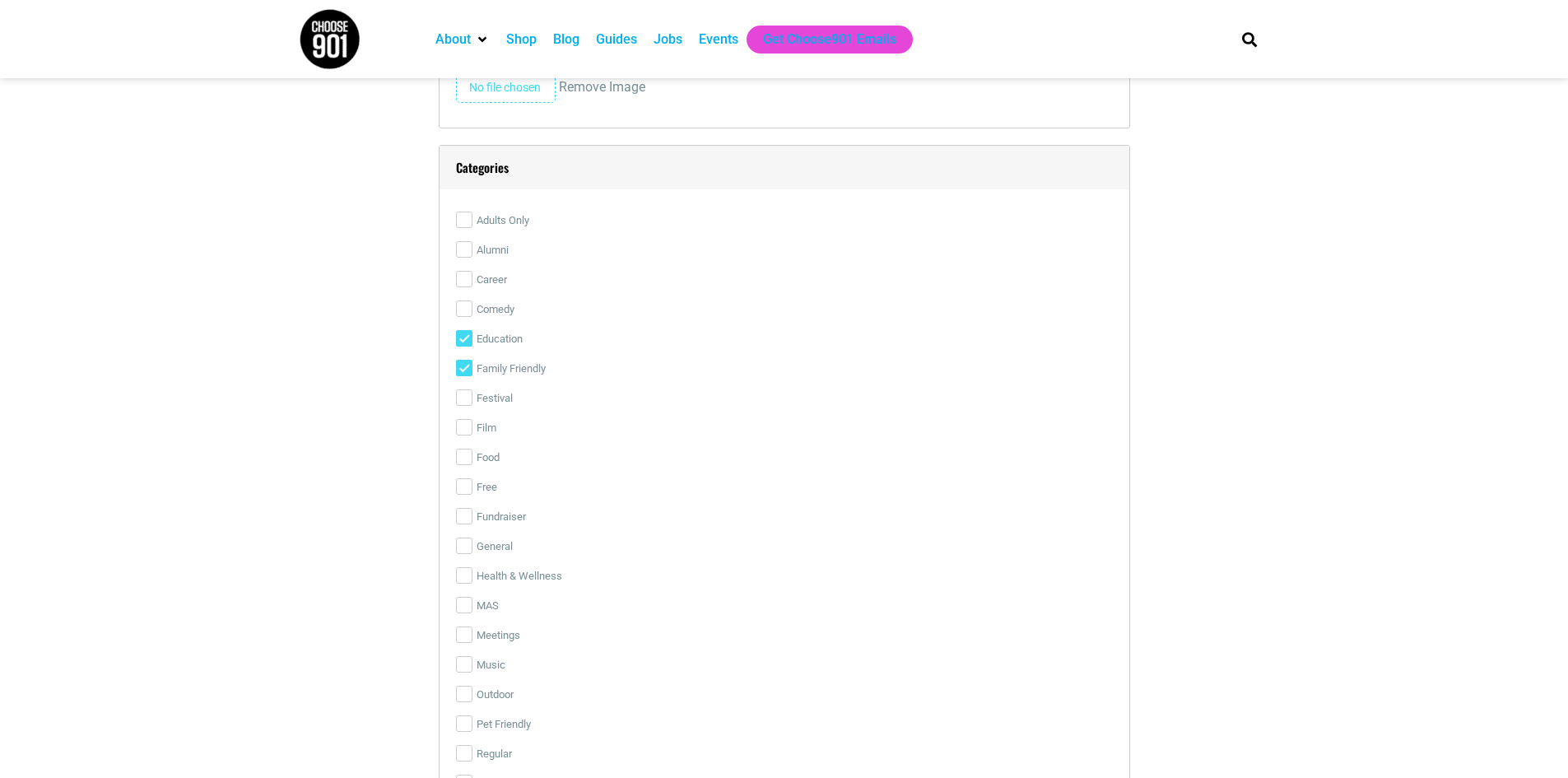
scroll to position [3700, 0]
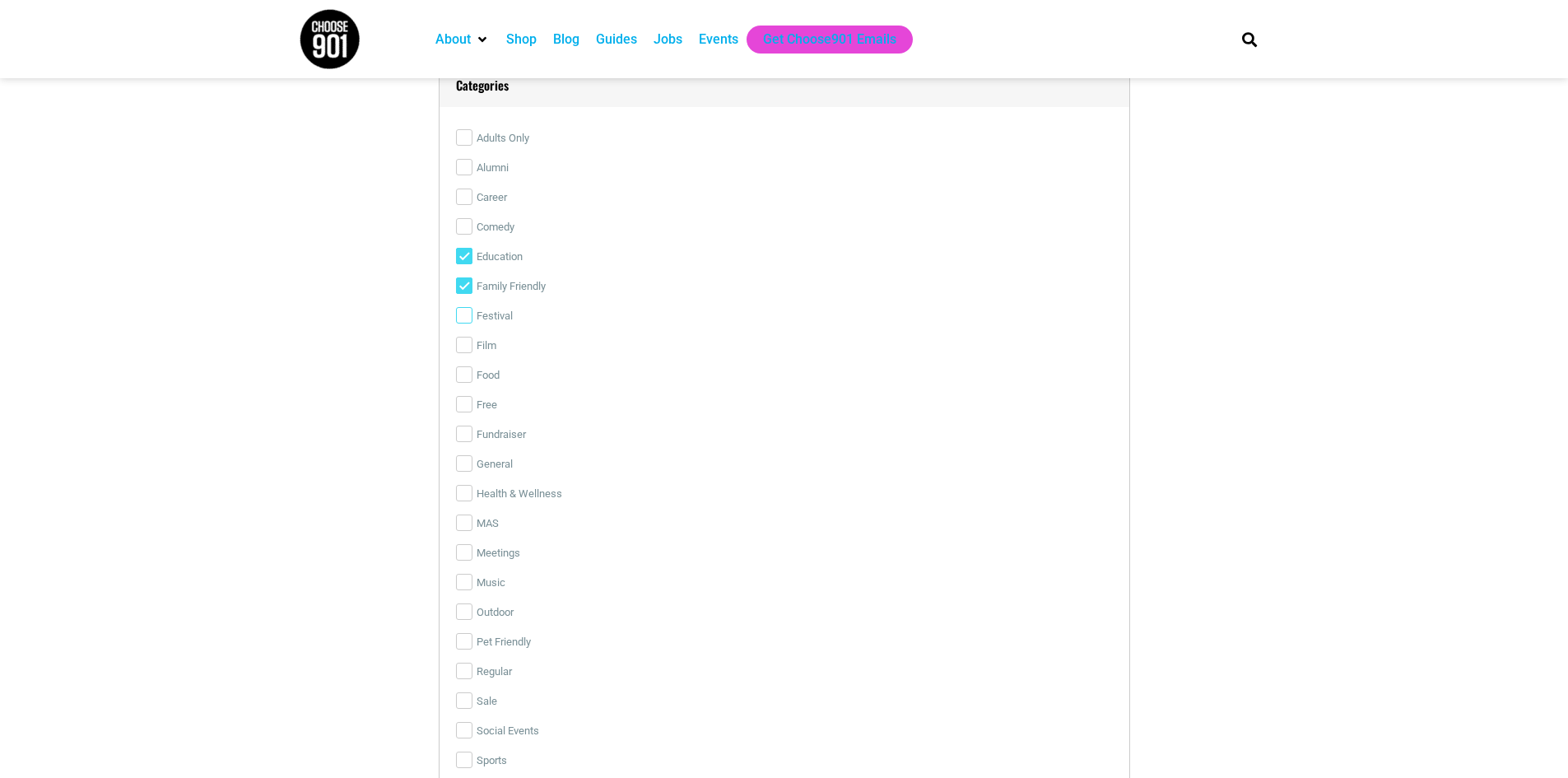
click at [466, 323] on input "Festival" at bounding box center [464, 315] width 16 height 16
checkbox input "true"
click at [464, 377] on input "Food" at bounding box center [464, 374] width 16 height 16
checkbox input "true"
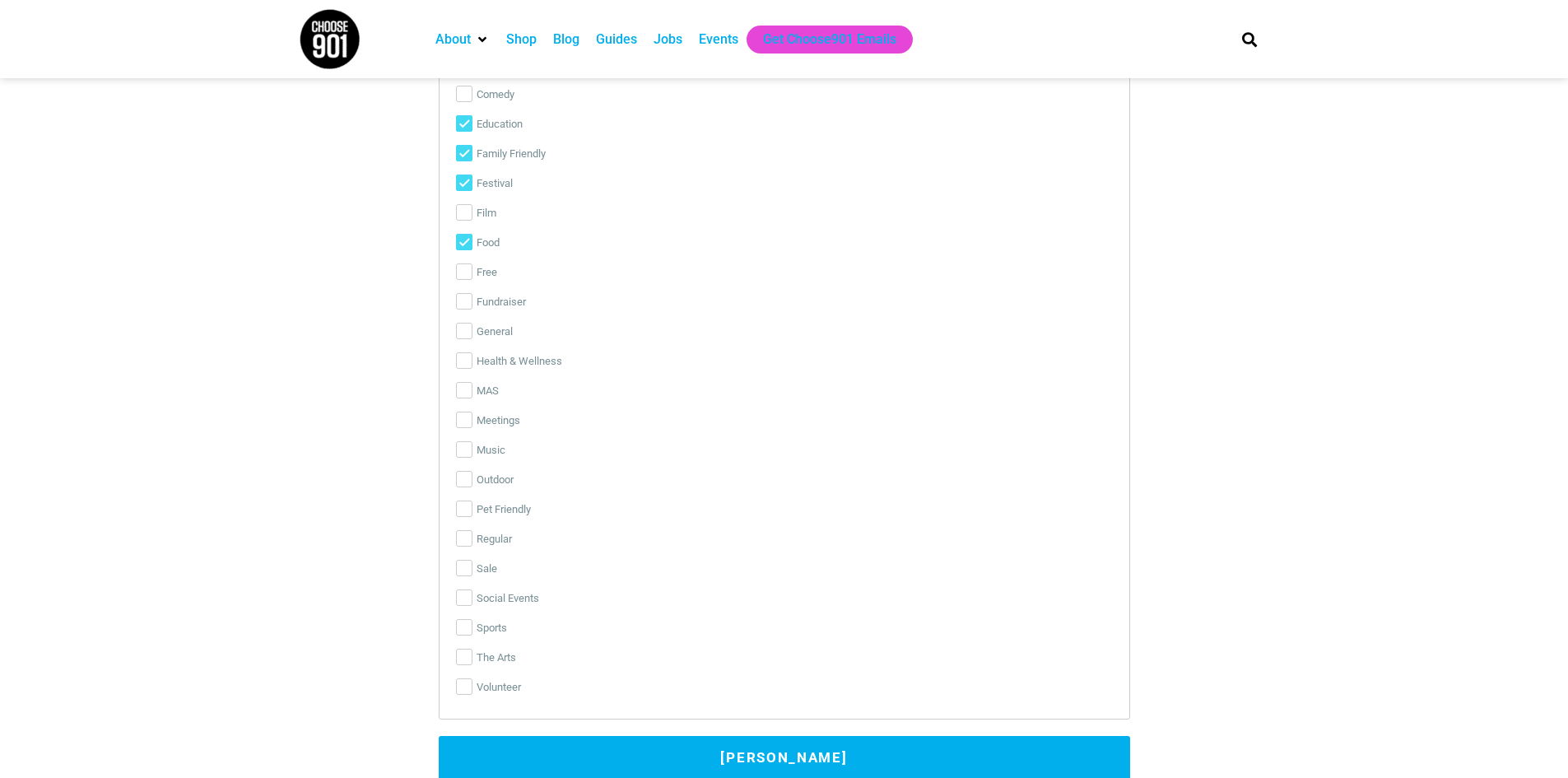
scroll to position [3865, 0]
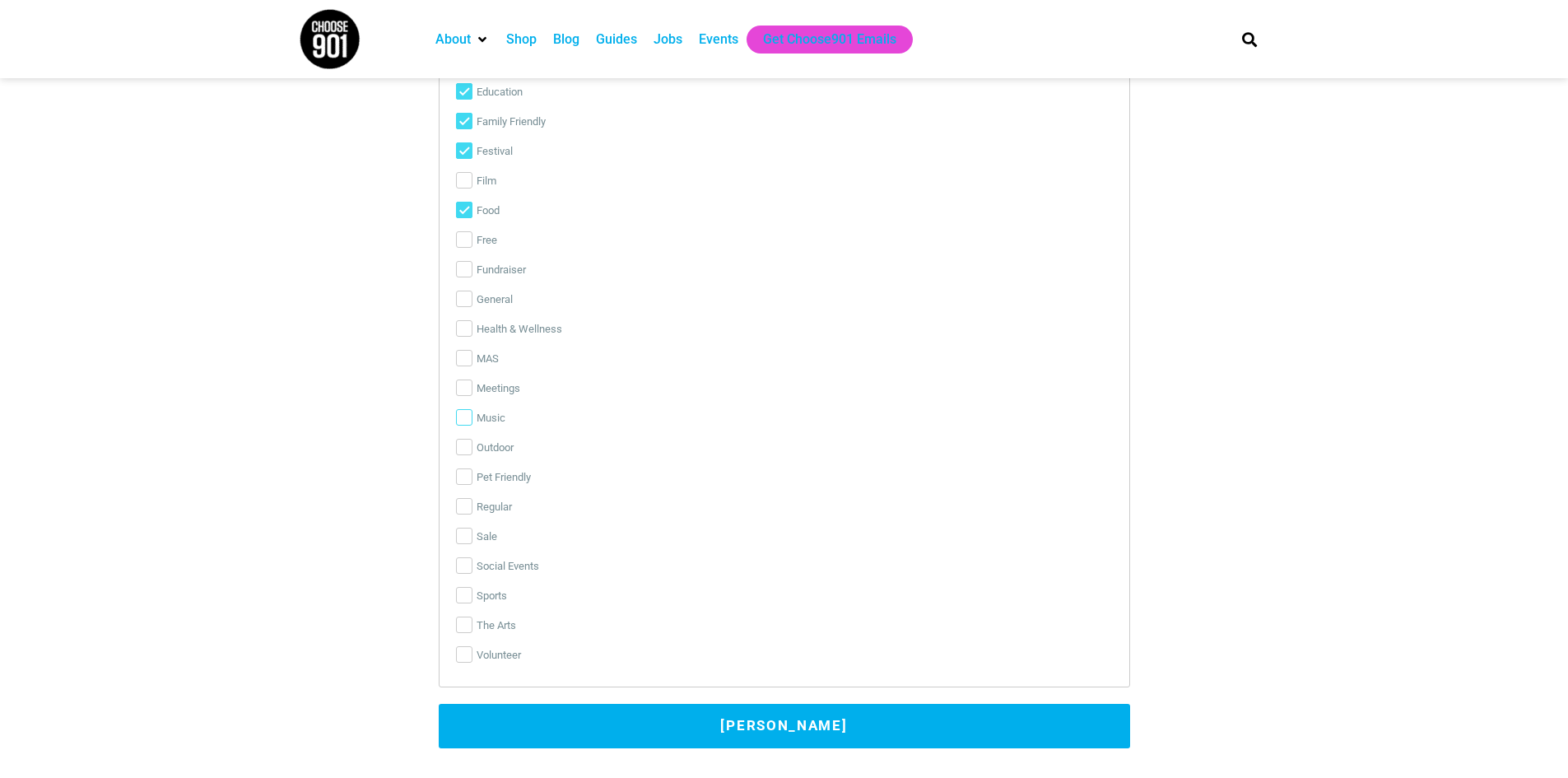
click at [462, 421] on input "Music" at bounding box center [464, 417] width 16 height 16
checkbox input "true"
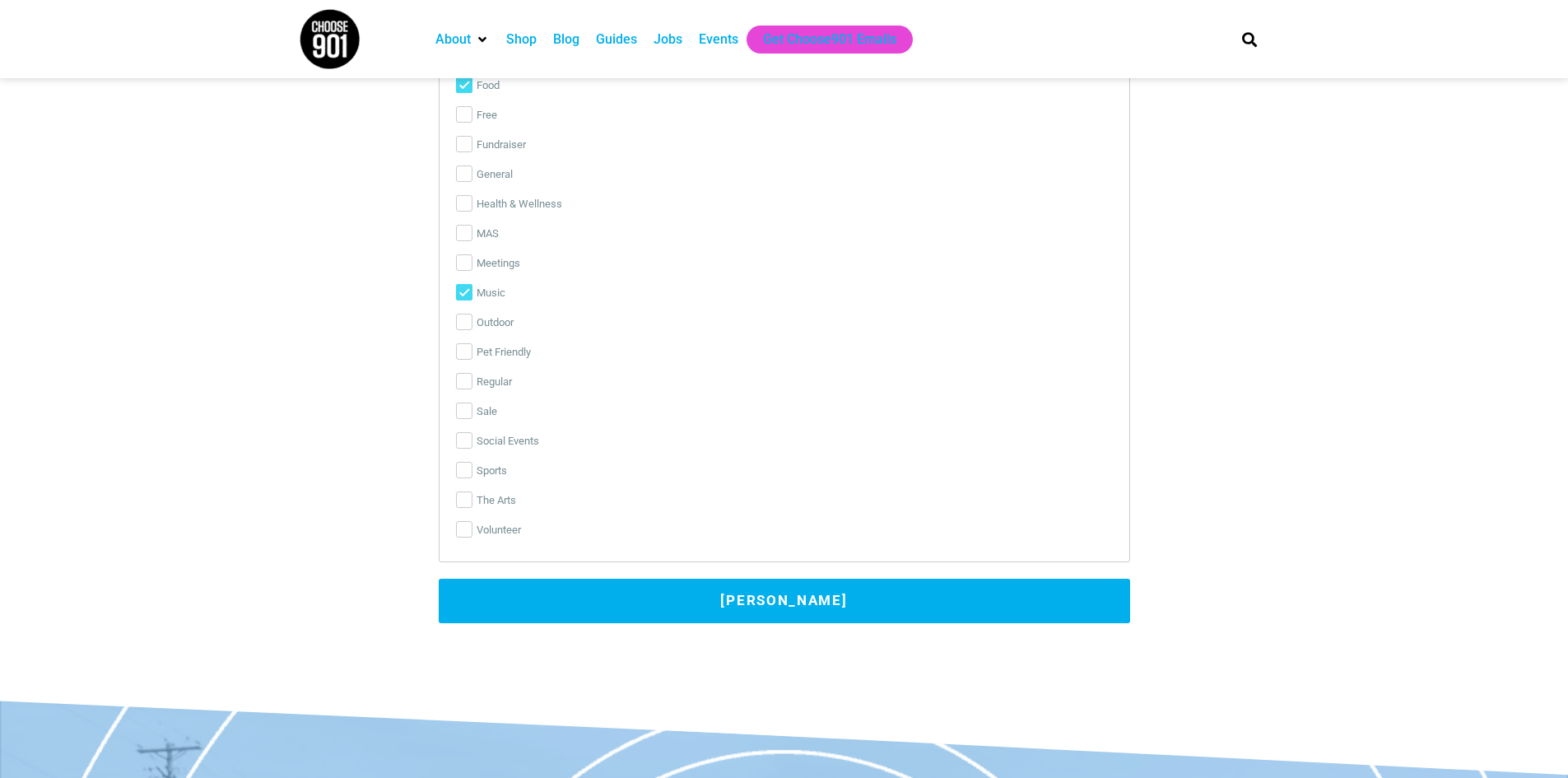
scroll to position [4030, 0]
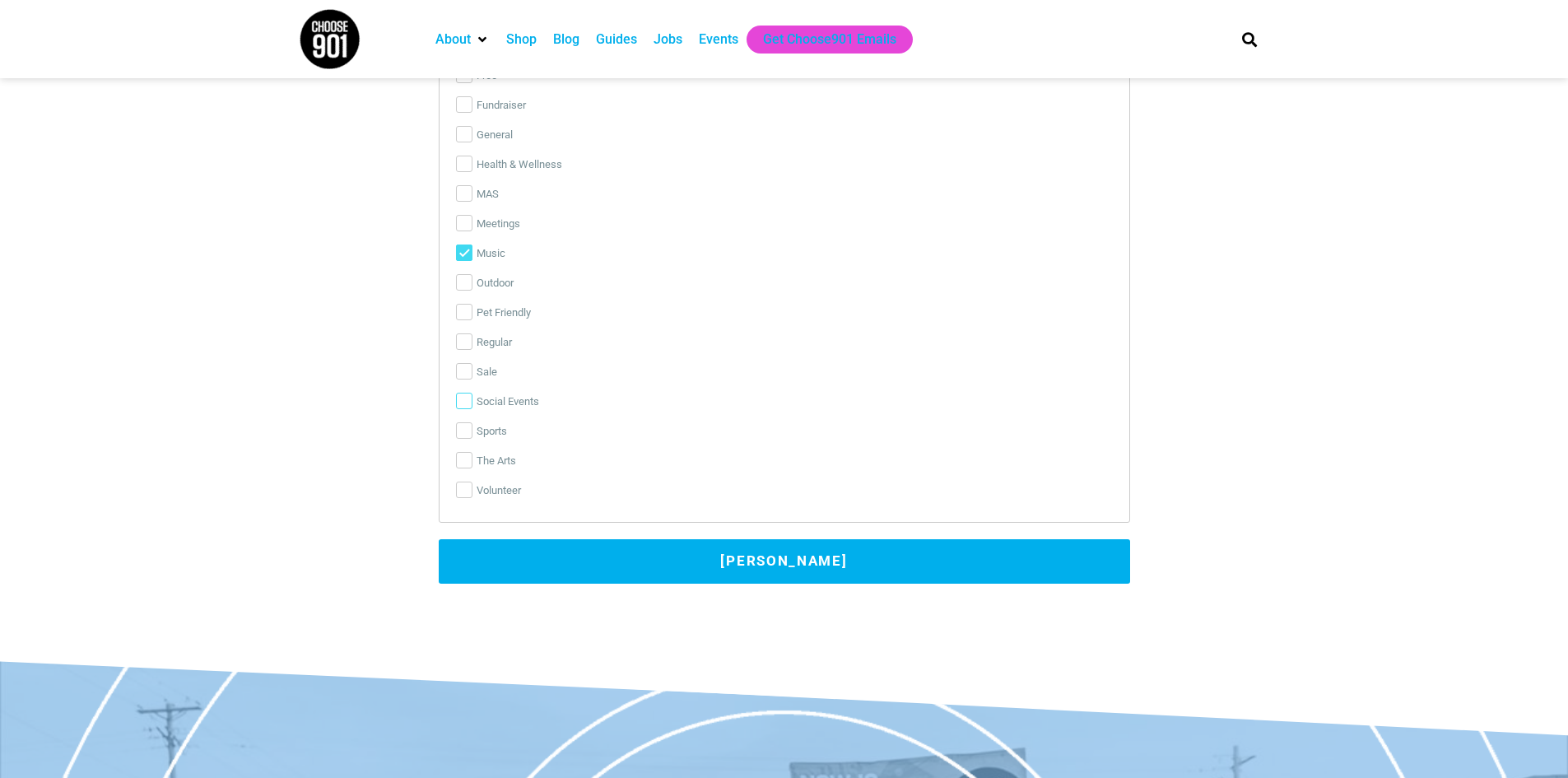
click at [466, 406] on input "Social Events" at bounding box center [464, 401] width 16 height 16
checkbox input "true"
click at [600, 572] on button "Submit Event" at bounding box center [784, 562] width 691 height 45
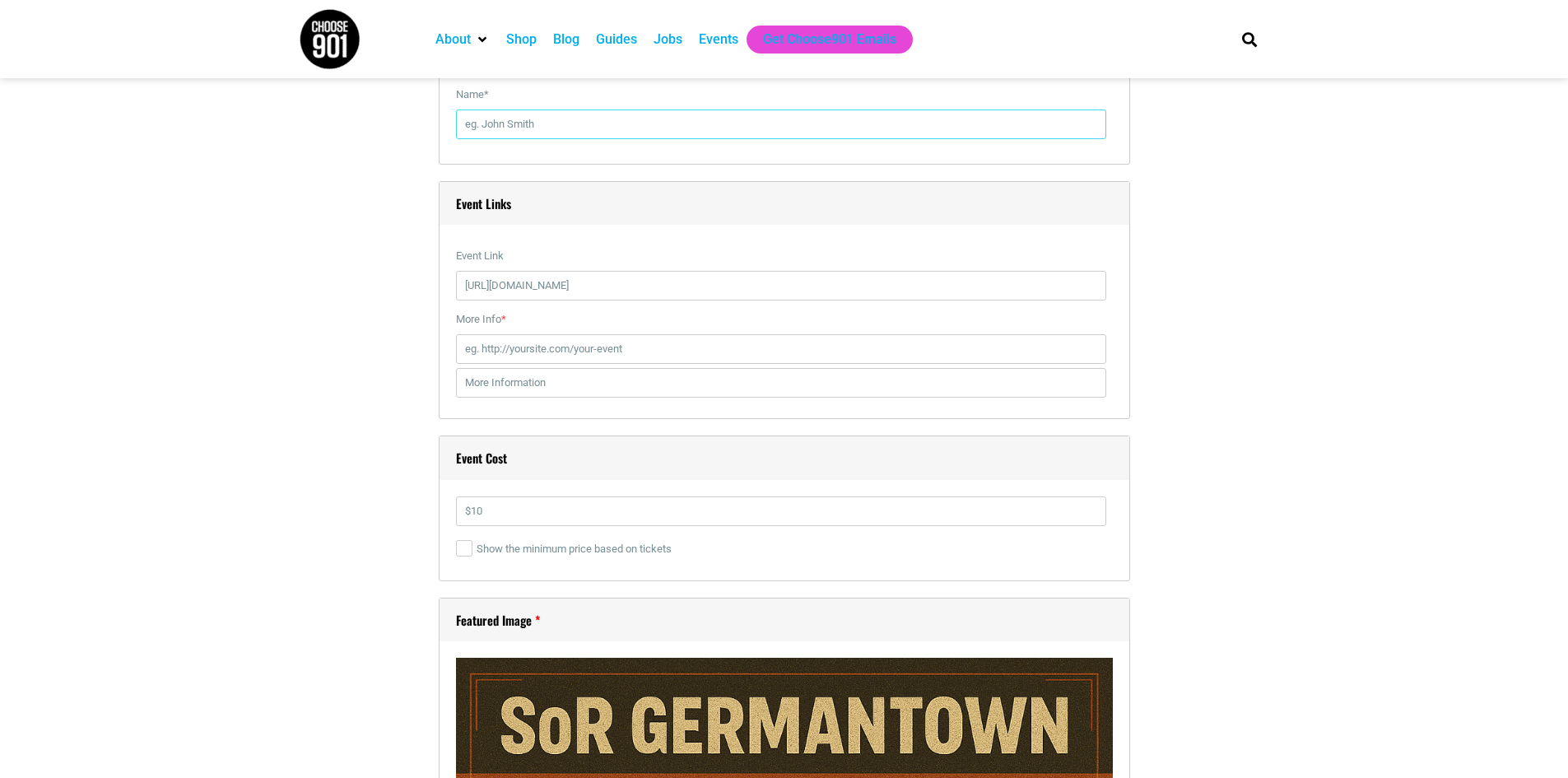
scroll to position [1779, 0]
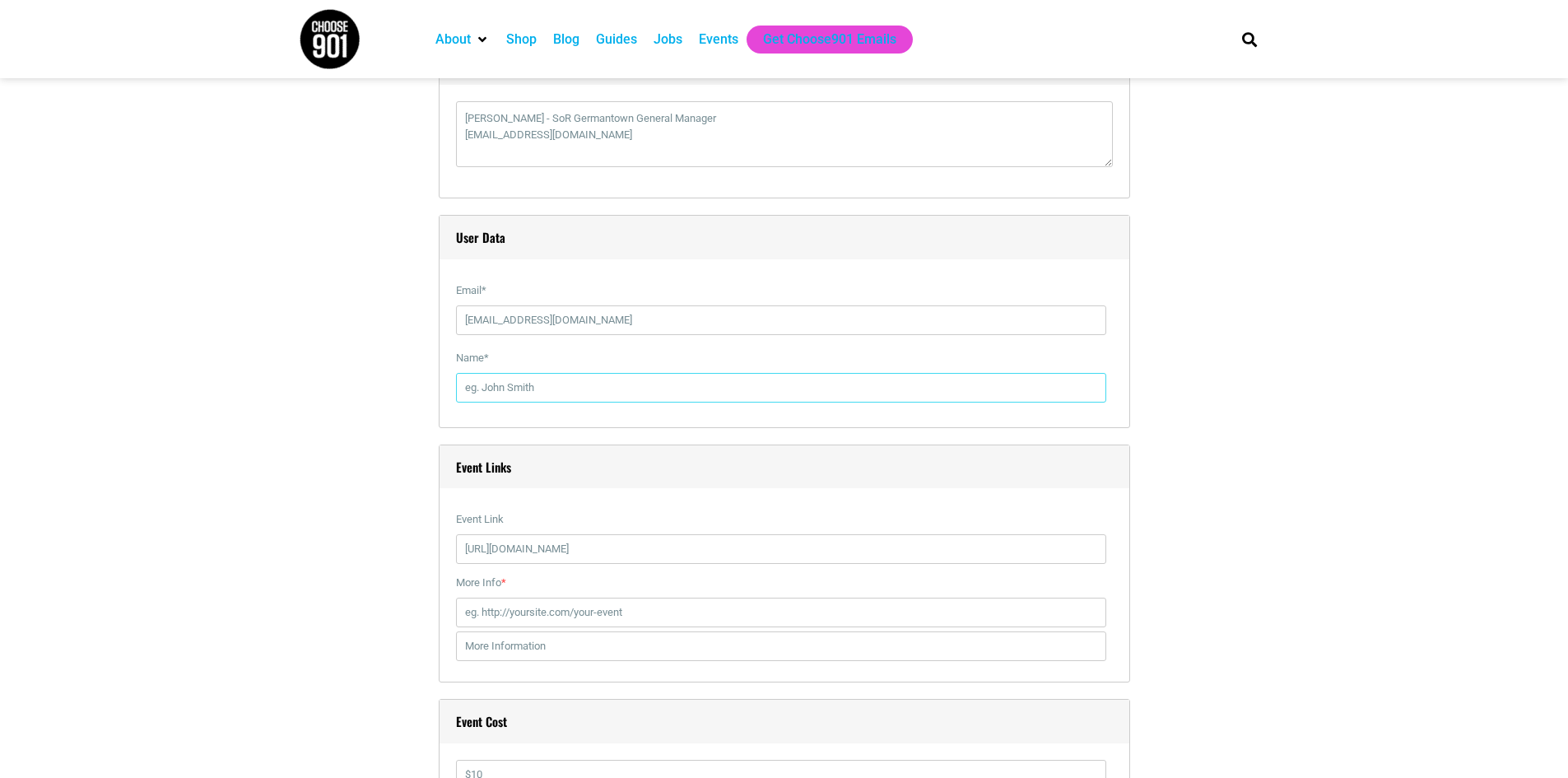
click at [640, 390] on input "Name *" at bounding box center [781, 387] width 650 height 30
type input "Andrew McCreary"
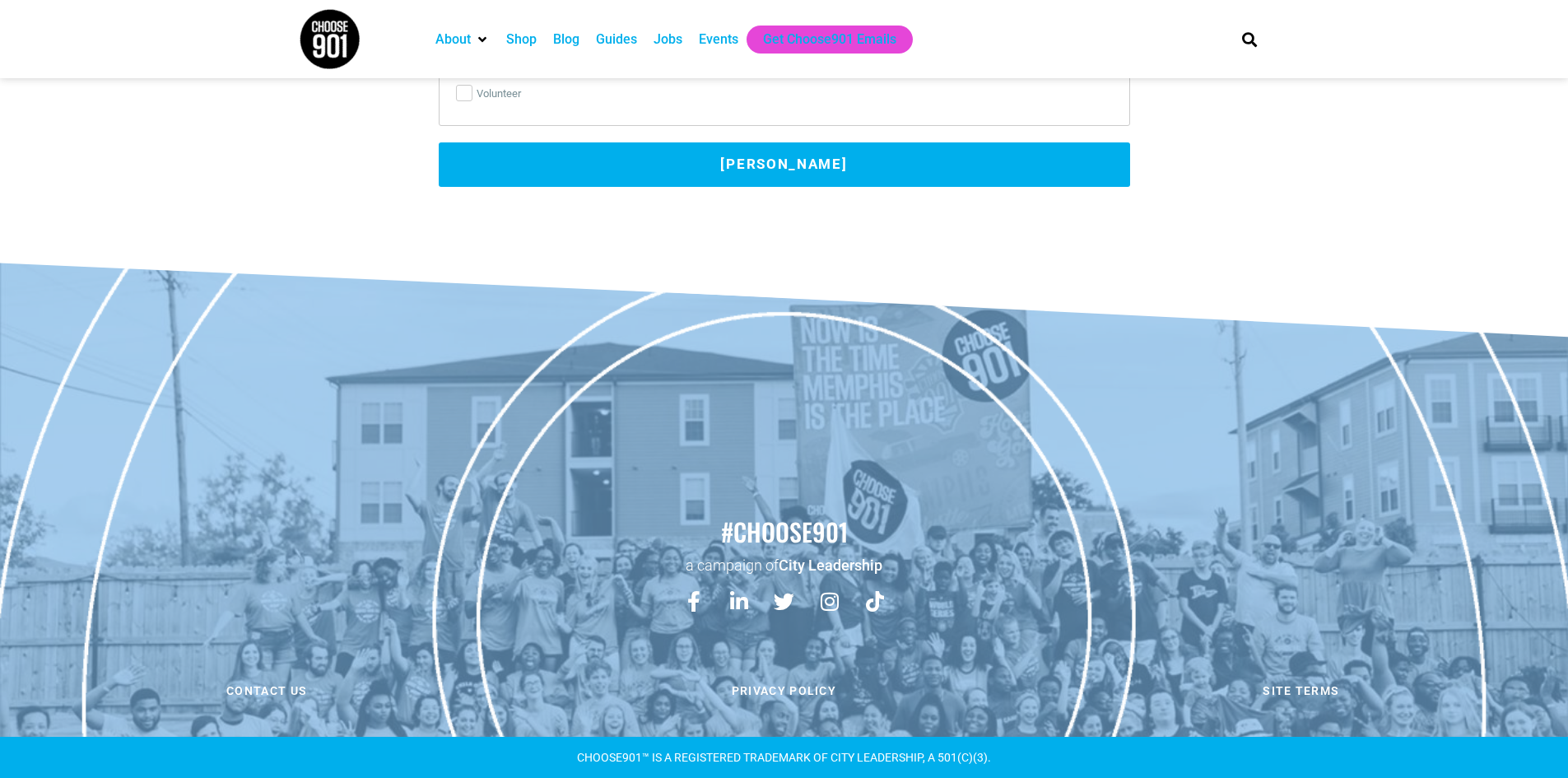
click at [906, 150] on button "Submit Event" at bounding box center [784, 165] width 691 height 45
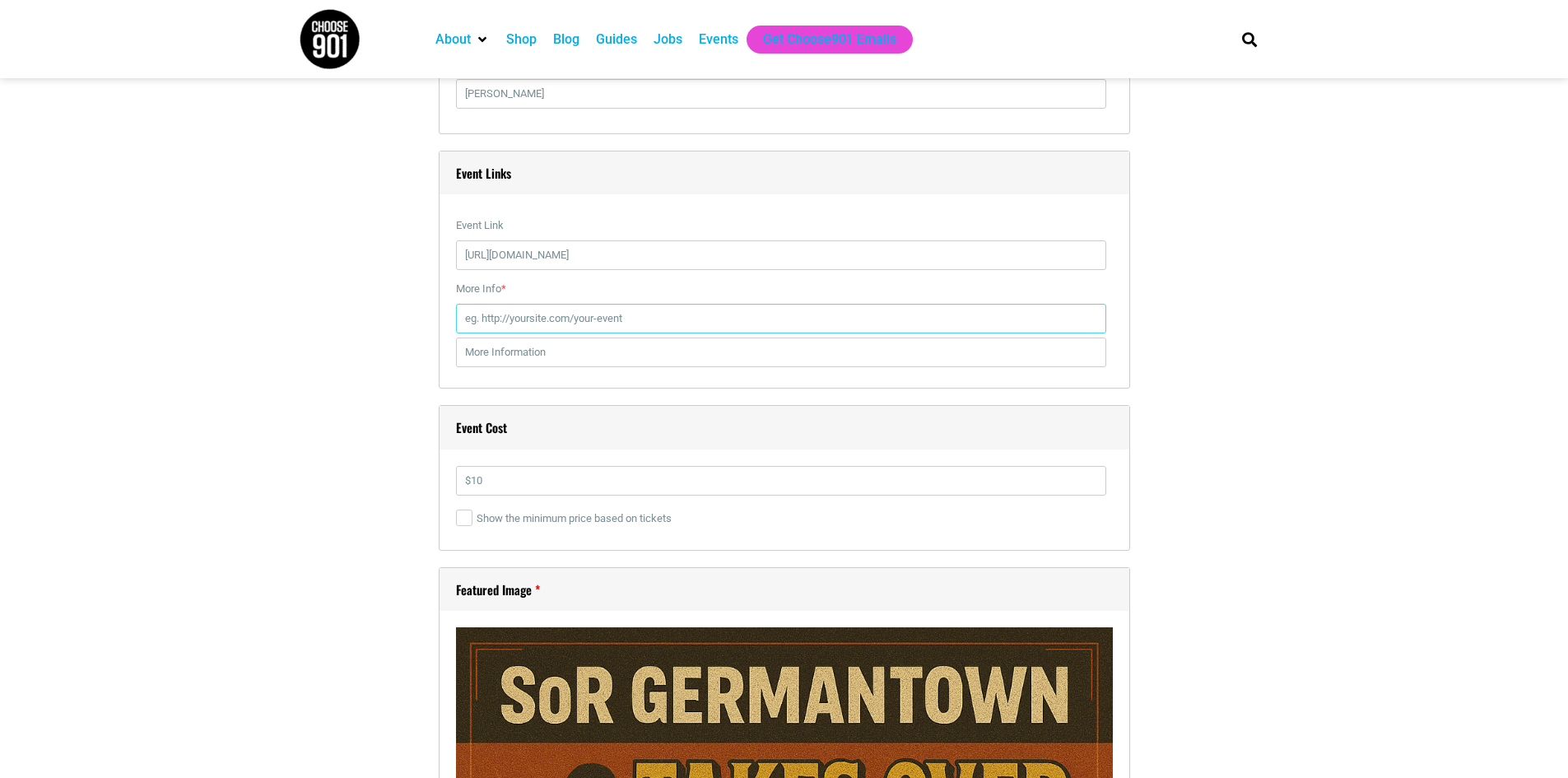
scroll to position [2004, 0]
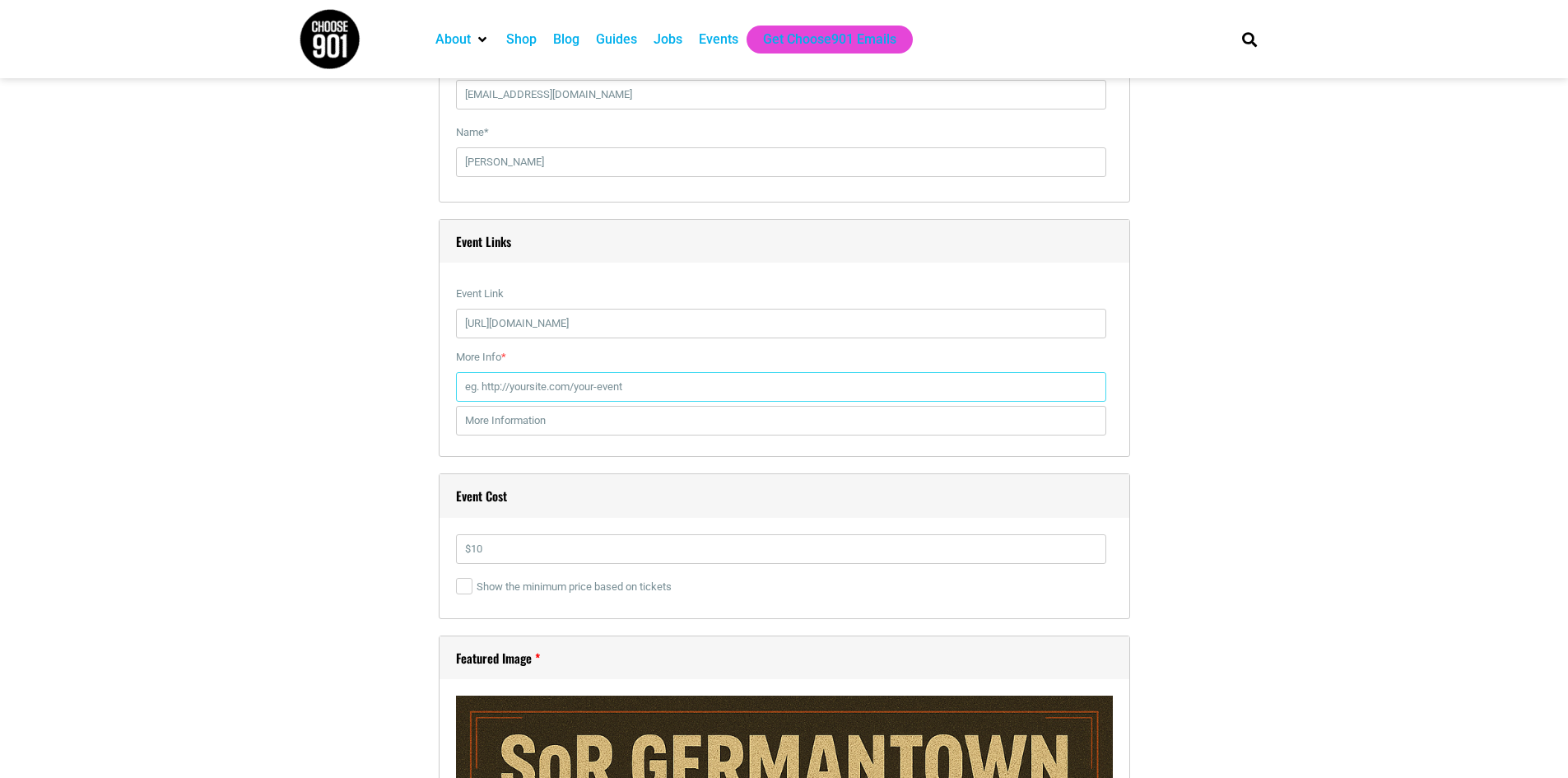
click at [630, 380] on input "More Info *" at bounding box center [781, 387] width 650 height 30
type input "https://www.schoolofrock.com/locations/germantown"
click at [1289, 403] on section "Title * School Of Rock Germantown Takes Over Minglewood! Visual Code b i link b…" at bounding box center [784, 549] width 1568 height 4185
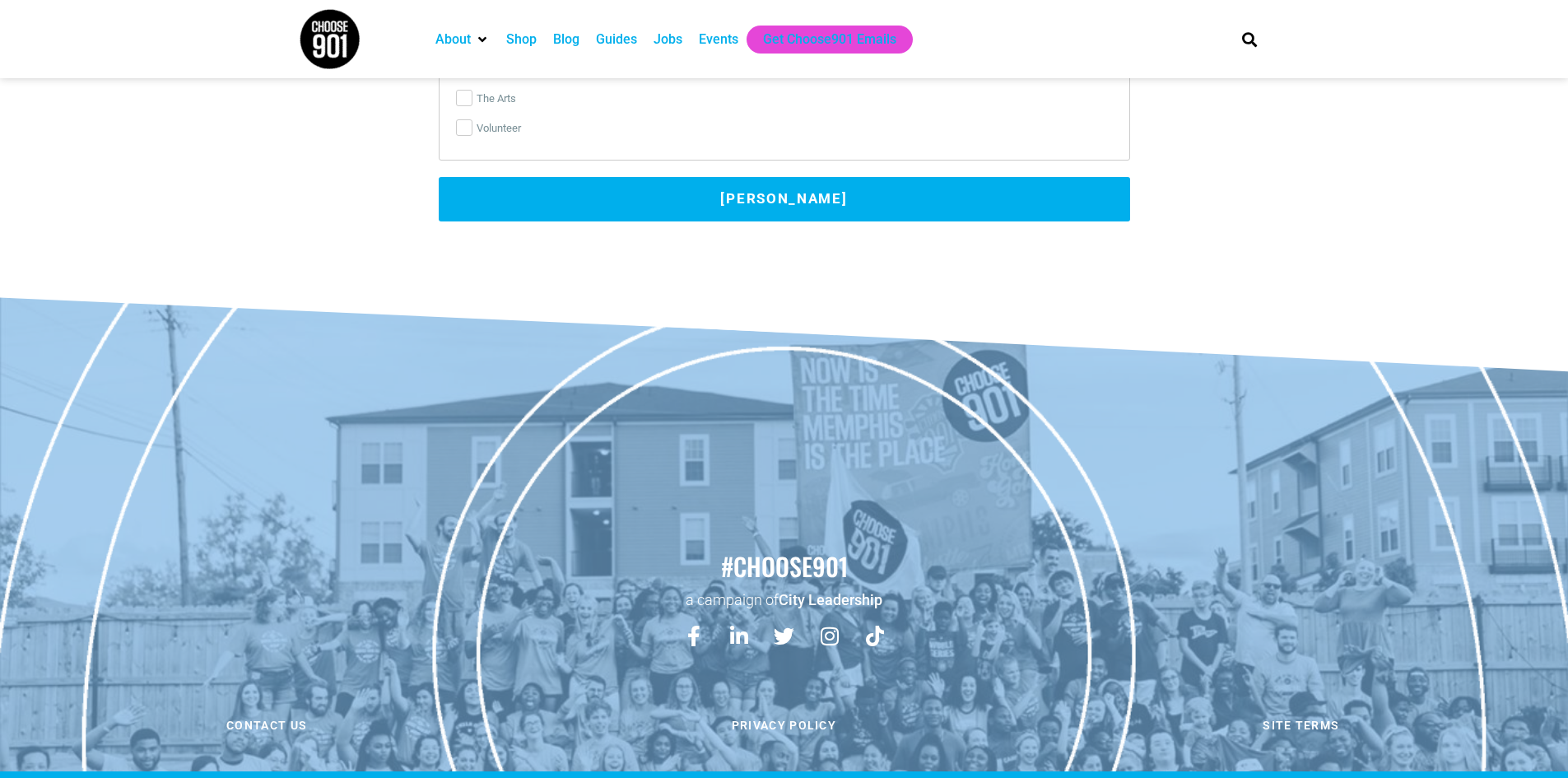
click at [888, 191] on button "Submit Event" at bounding box center [784, 199] width 691 height 45
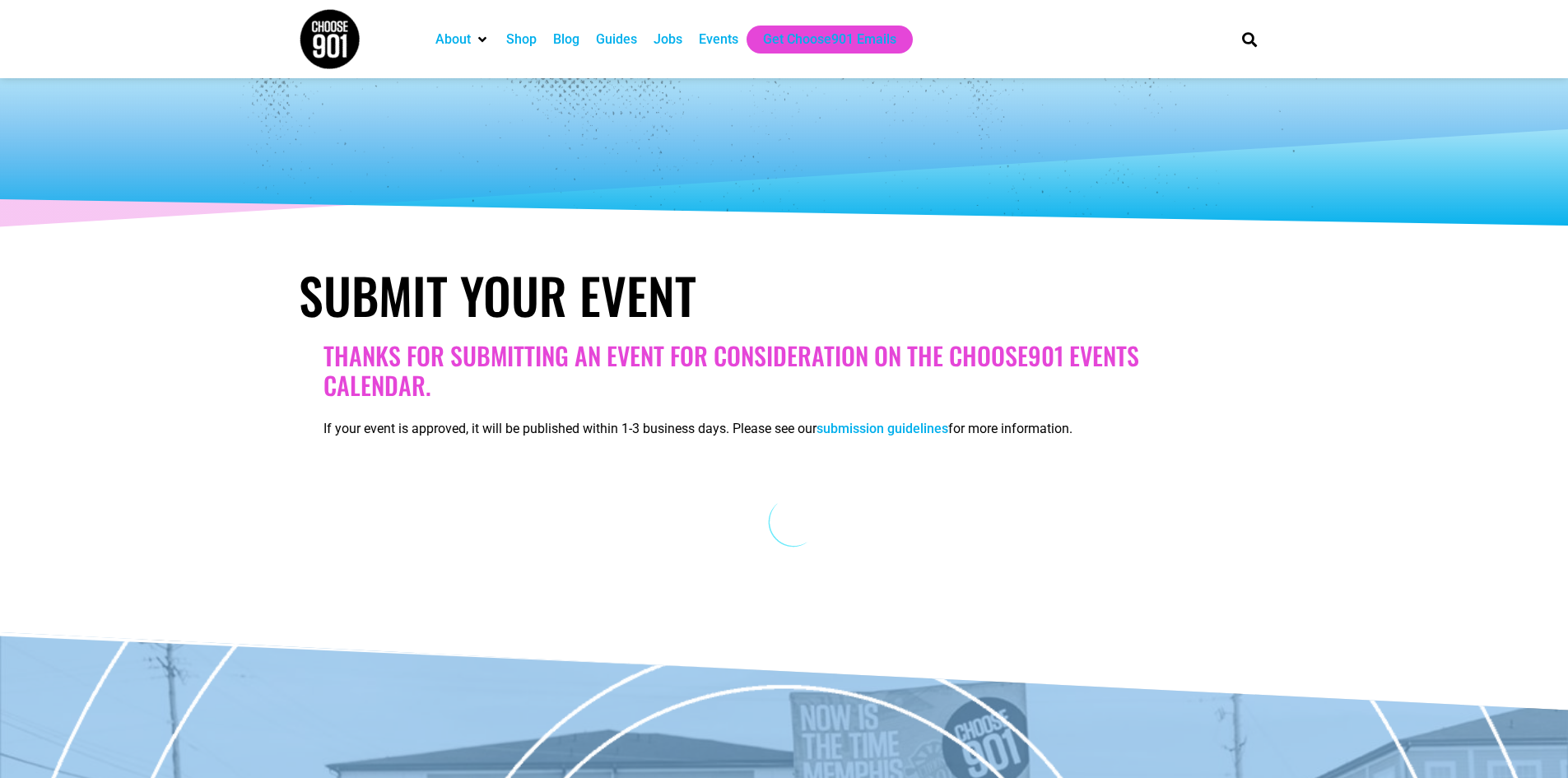
scroll to position [0, 0]
